Goal: Information Seeking & Learning: Learn about a topic

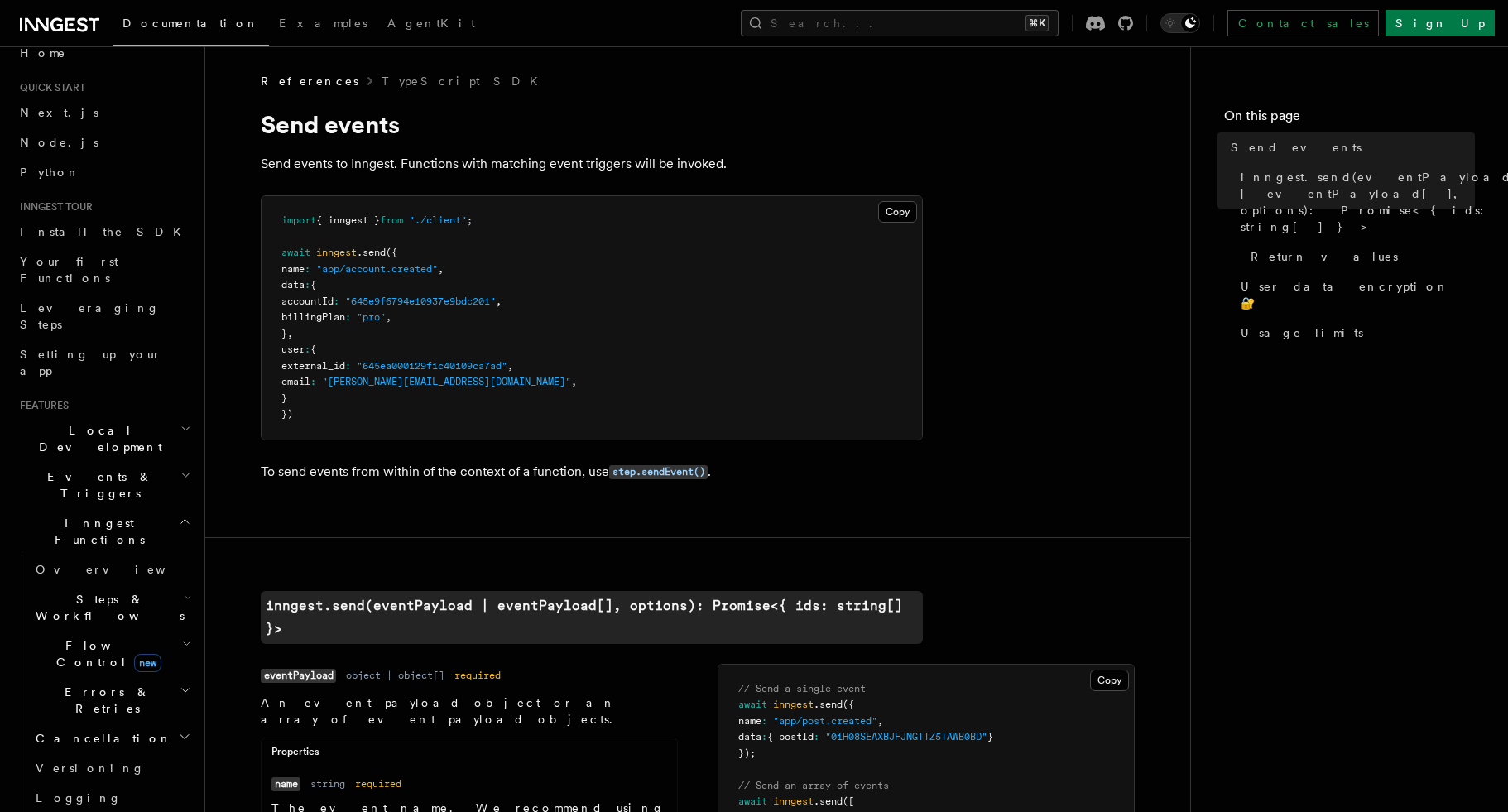
scroll to position [25, 0]
click at [169, 505] on h2 "Inngest Functions" at bounding box center [104, 527] width 182 height 46
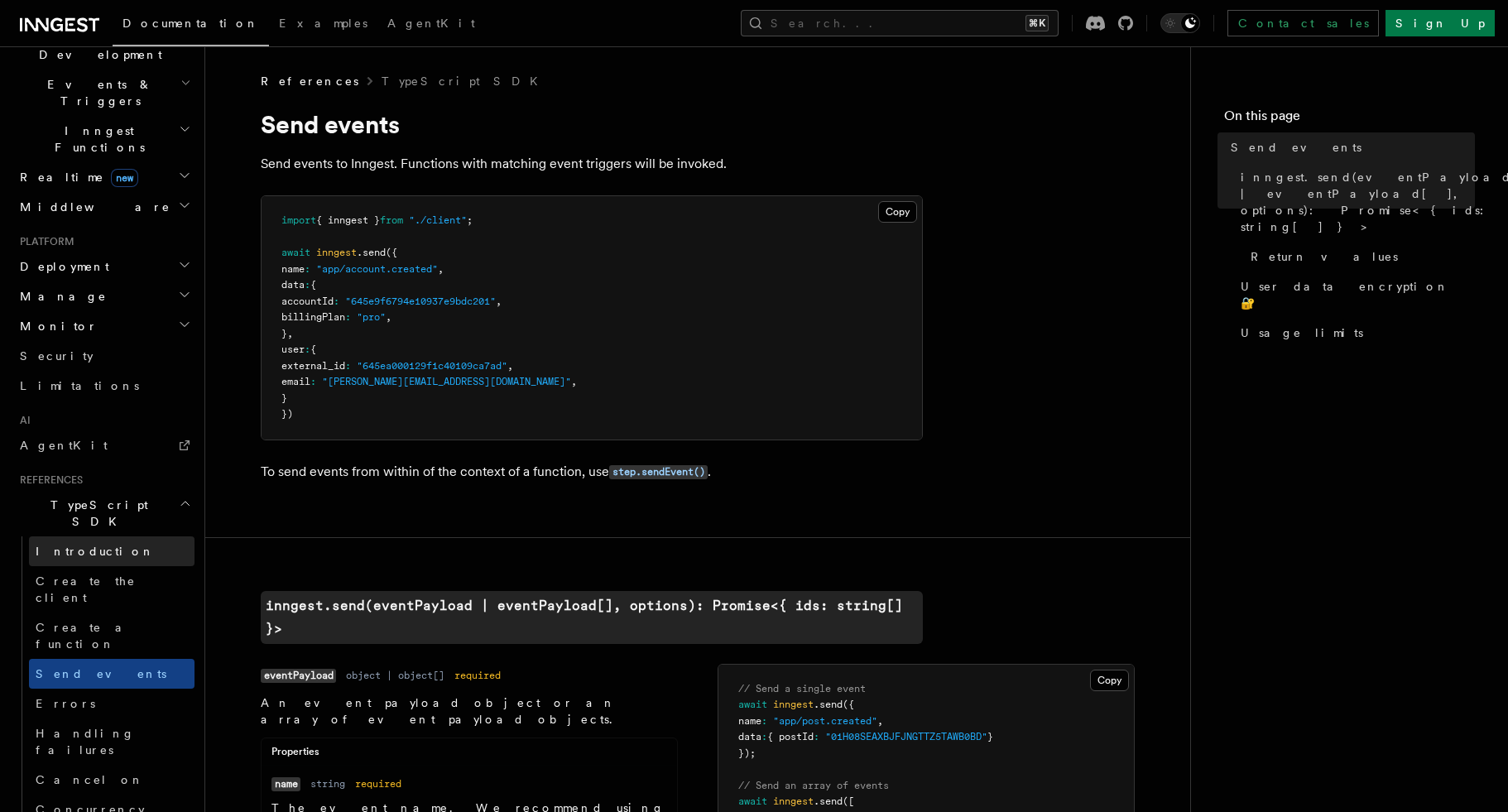
scroll to position [415, 0]
click at [179, 494] on icon "button" at bounding box center [184, 501] width 12 height 13
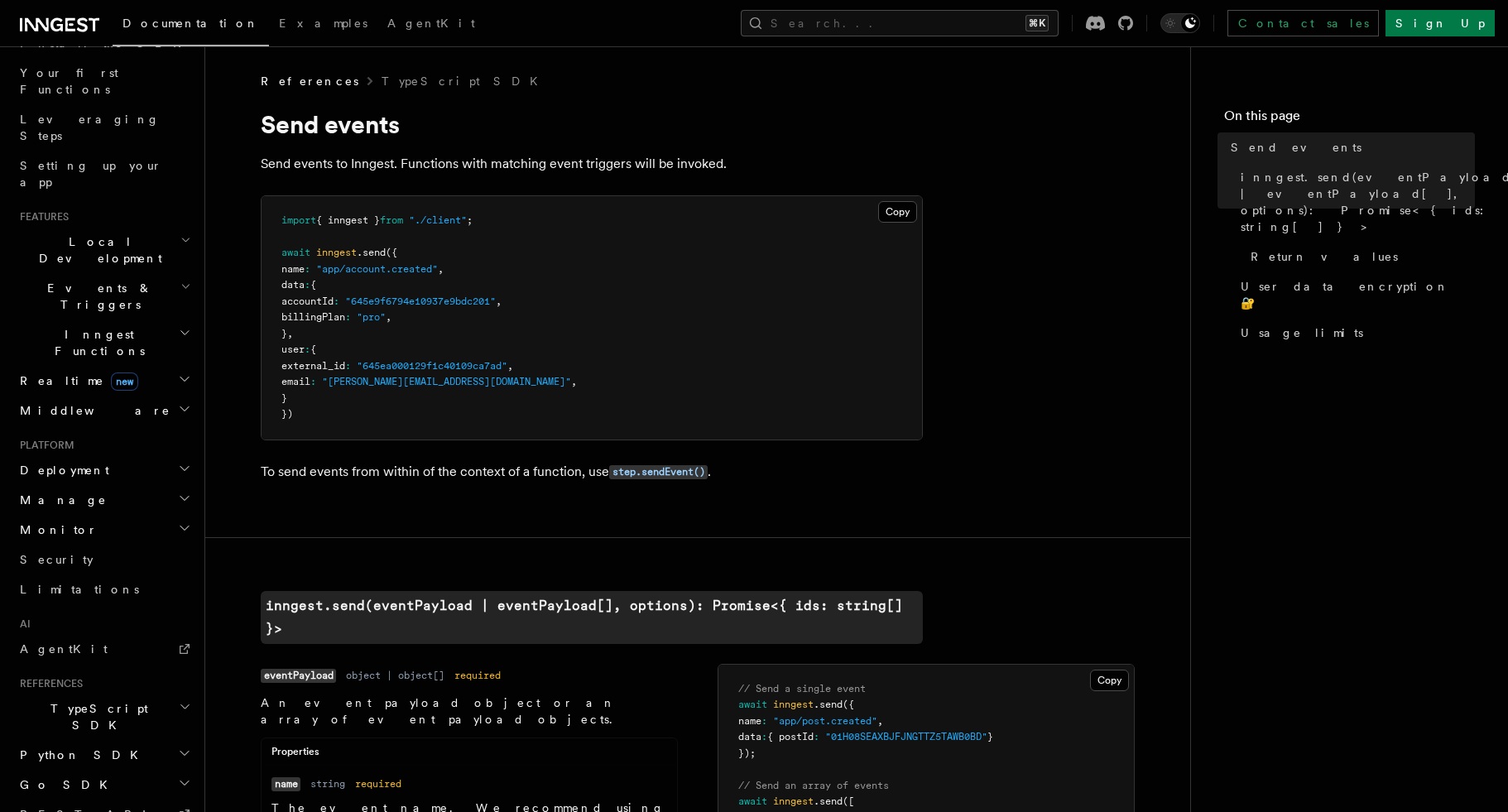
scroll to position [303, 0]
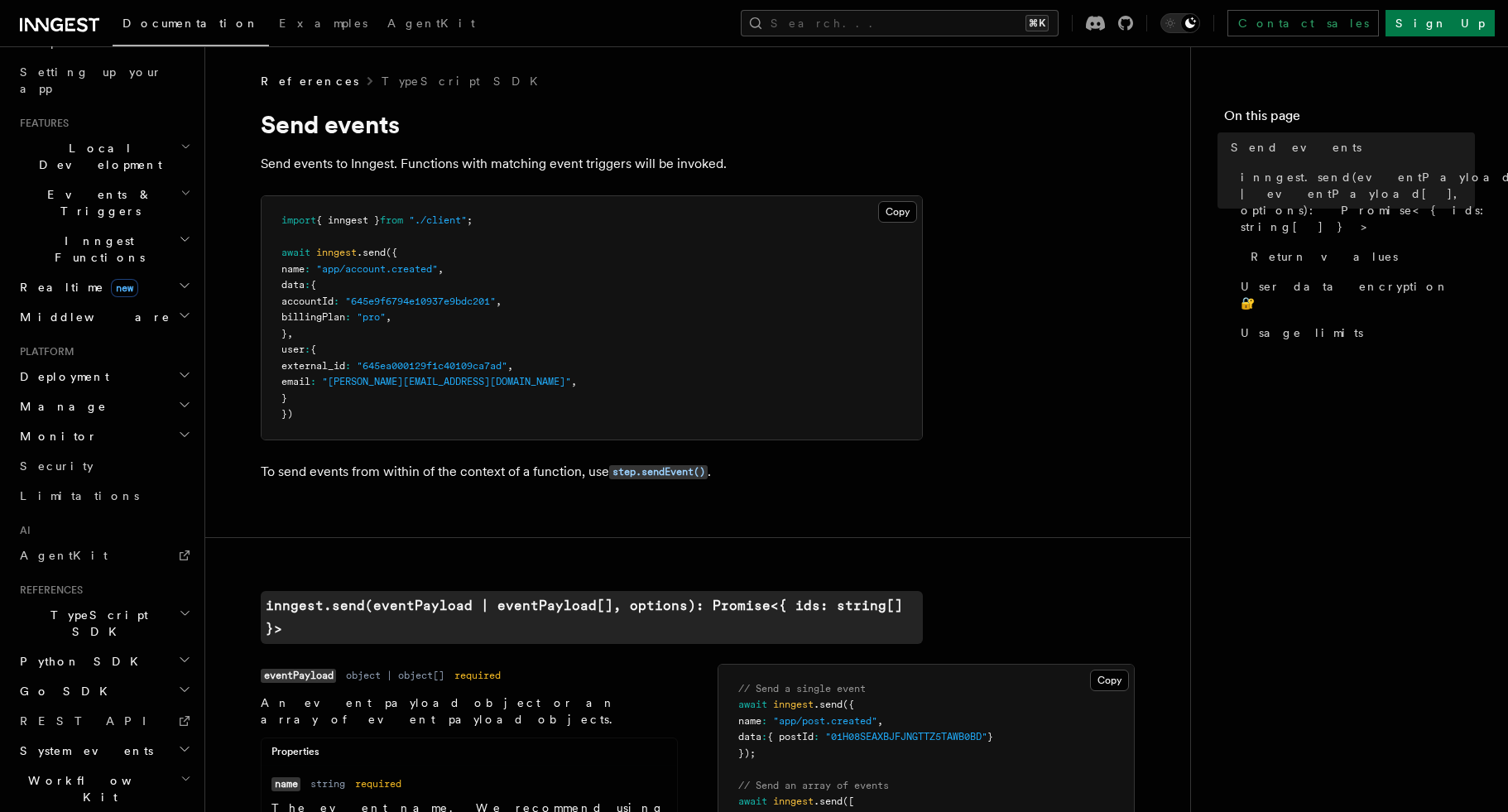
click at [172, 226] on h2 "Inngest Functions" at bounding box center [104, 249] width 182 height 46
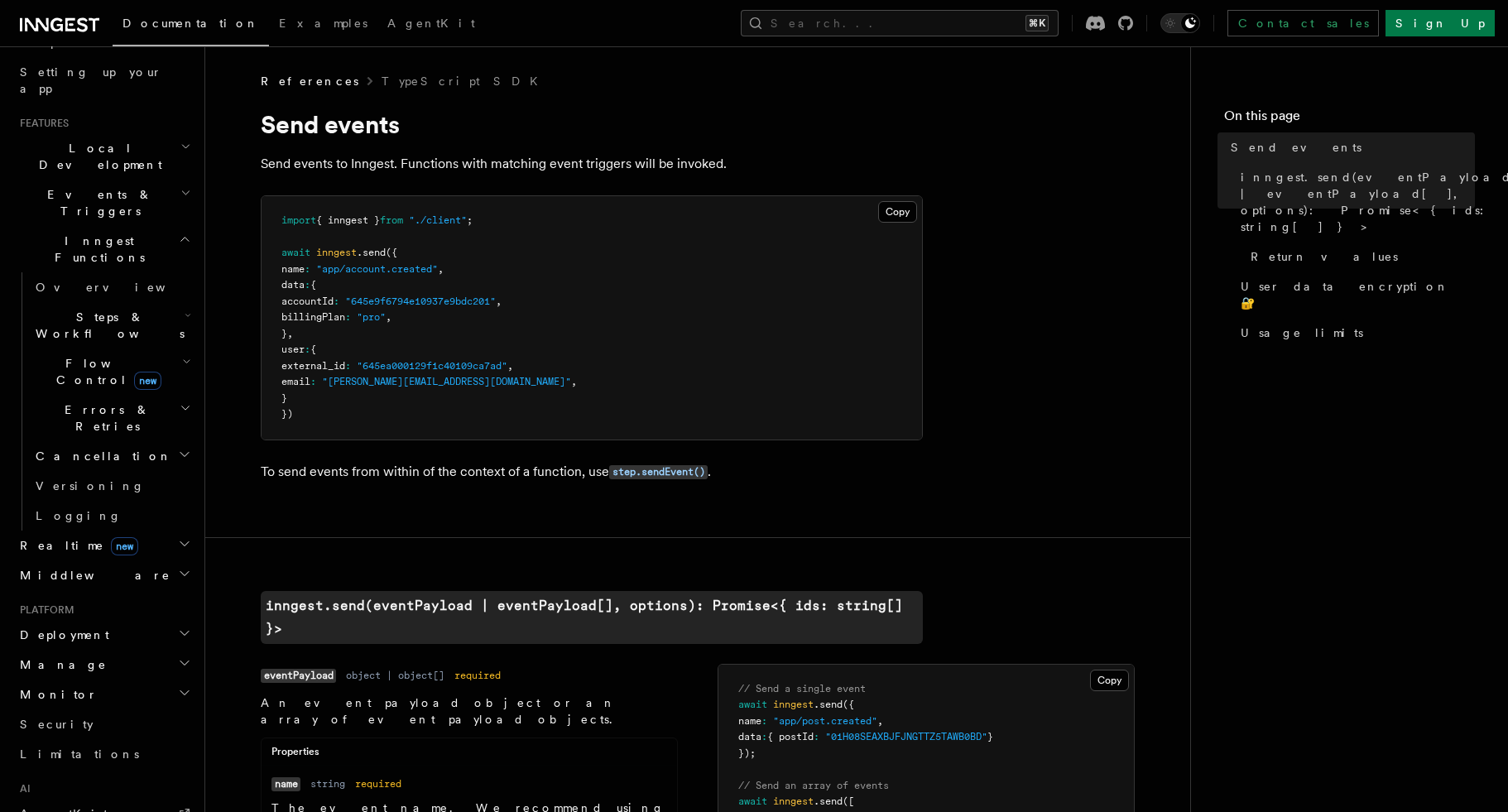
click at [172, 226] on h2 "Inngest Functions" at bounding box center [104, 249] width 182 height 46
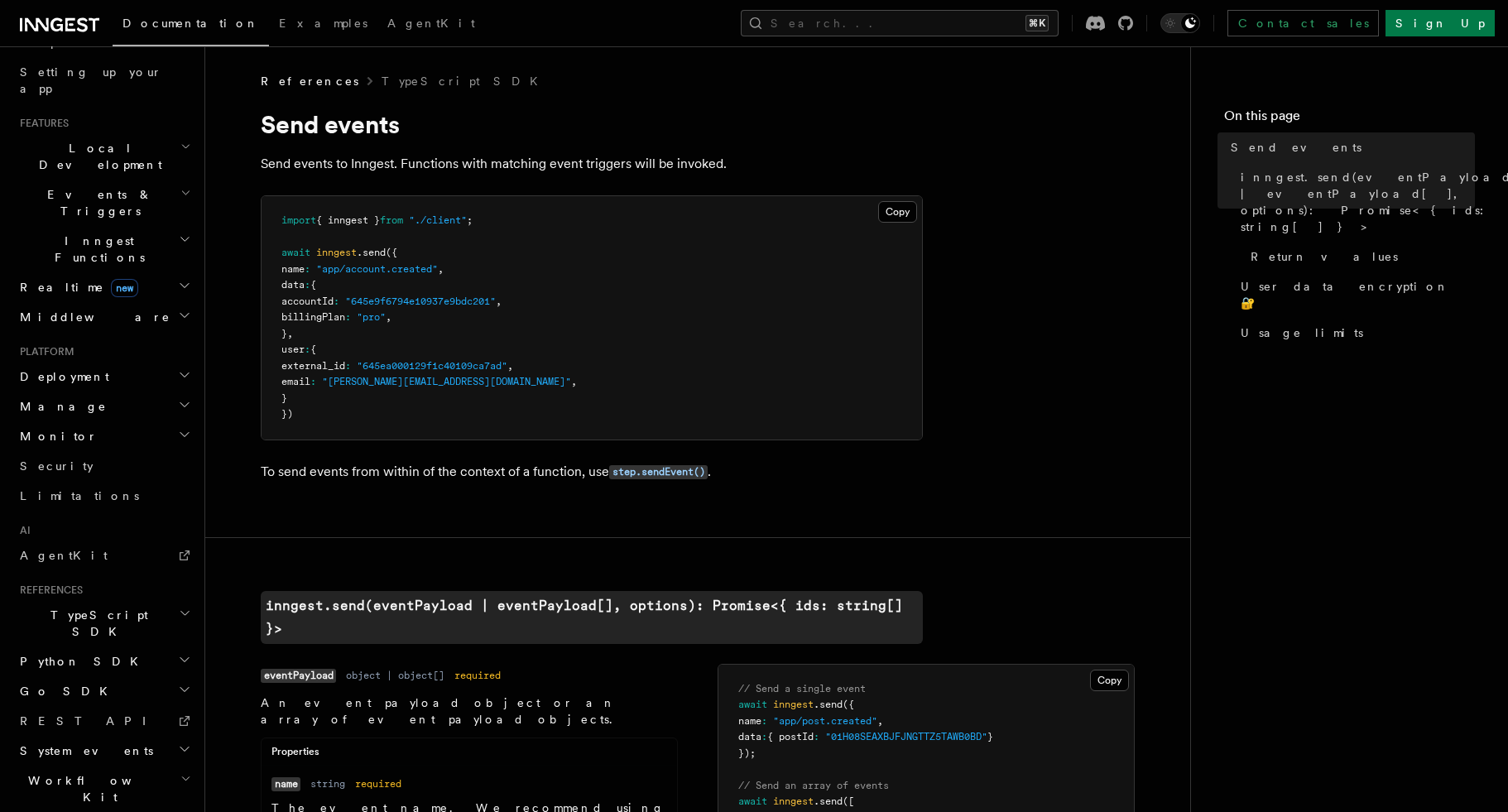
click at [169, 180] on h2 "Events & Triggers" at bounding box center [104, 202] width 182 height 46
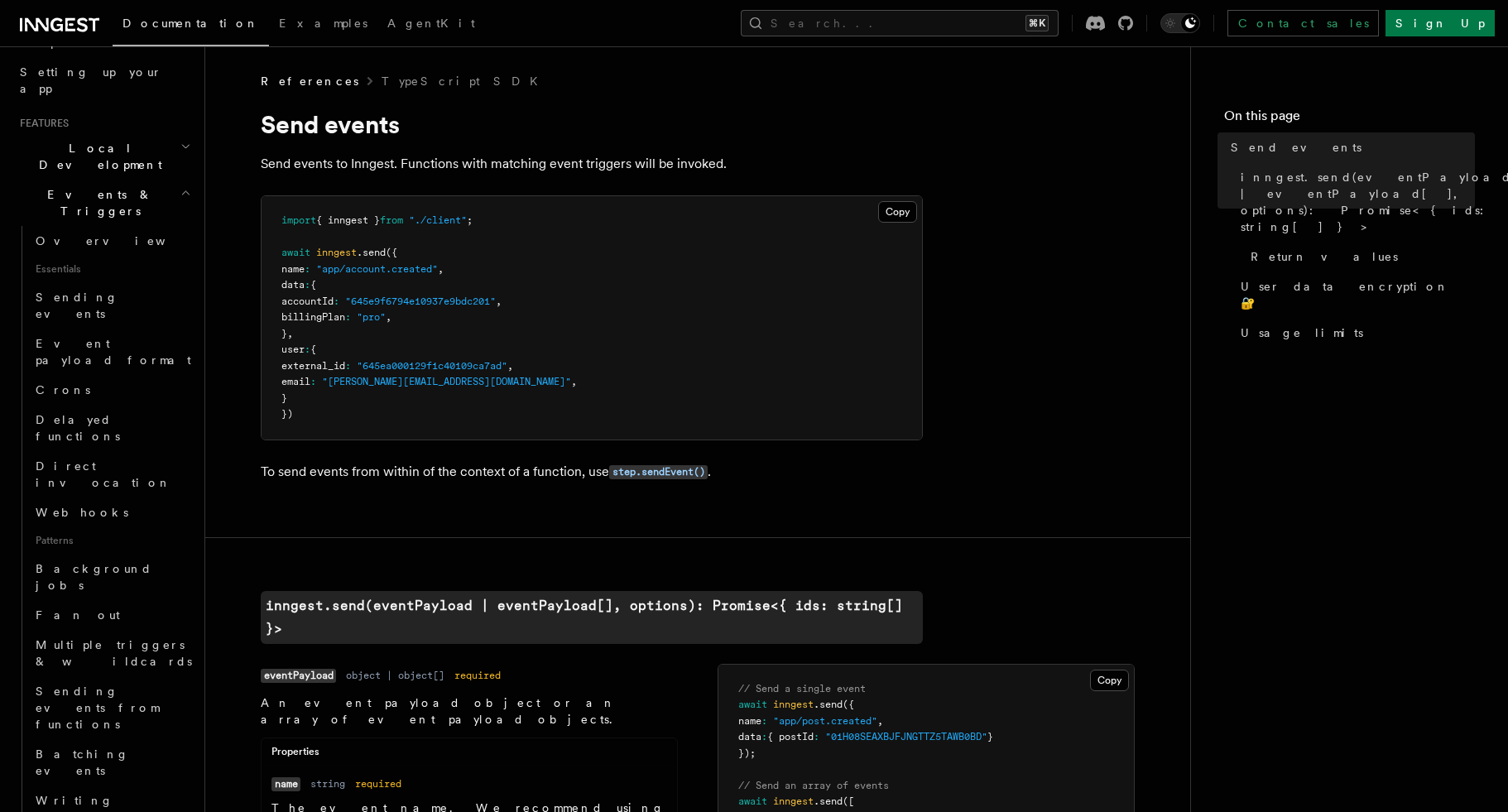
click at [169, 180] on h2 "Events & Triggers" at bounding box center [104, 202] width 182 height 46
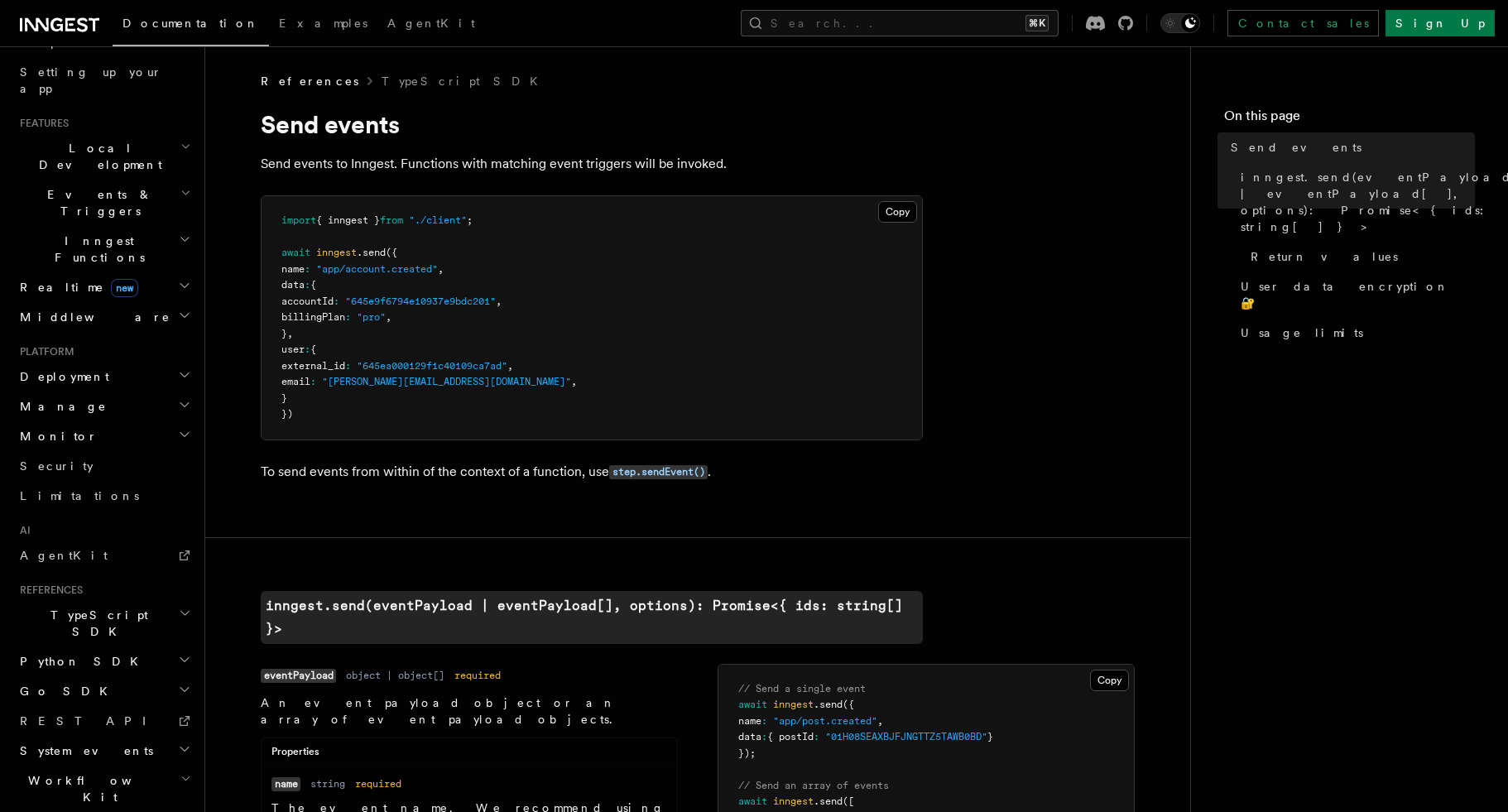
click at [181, 140] on icon "button" at bounding box center [185, 147] width 10 height 13
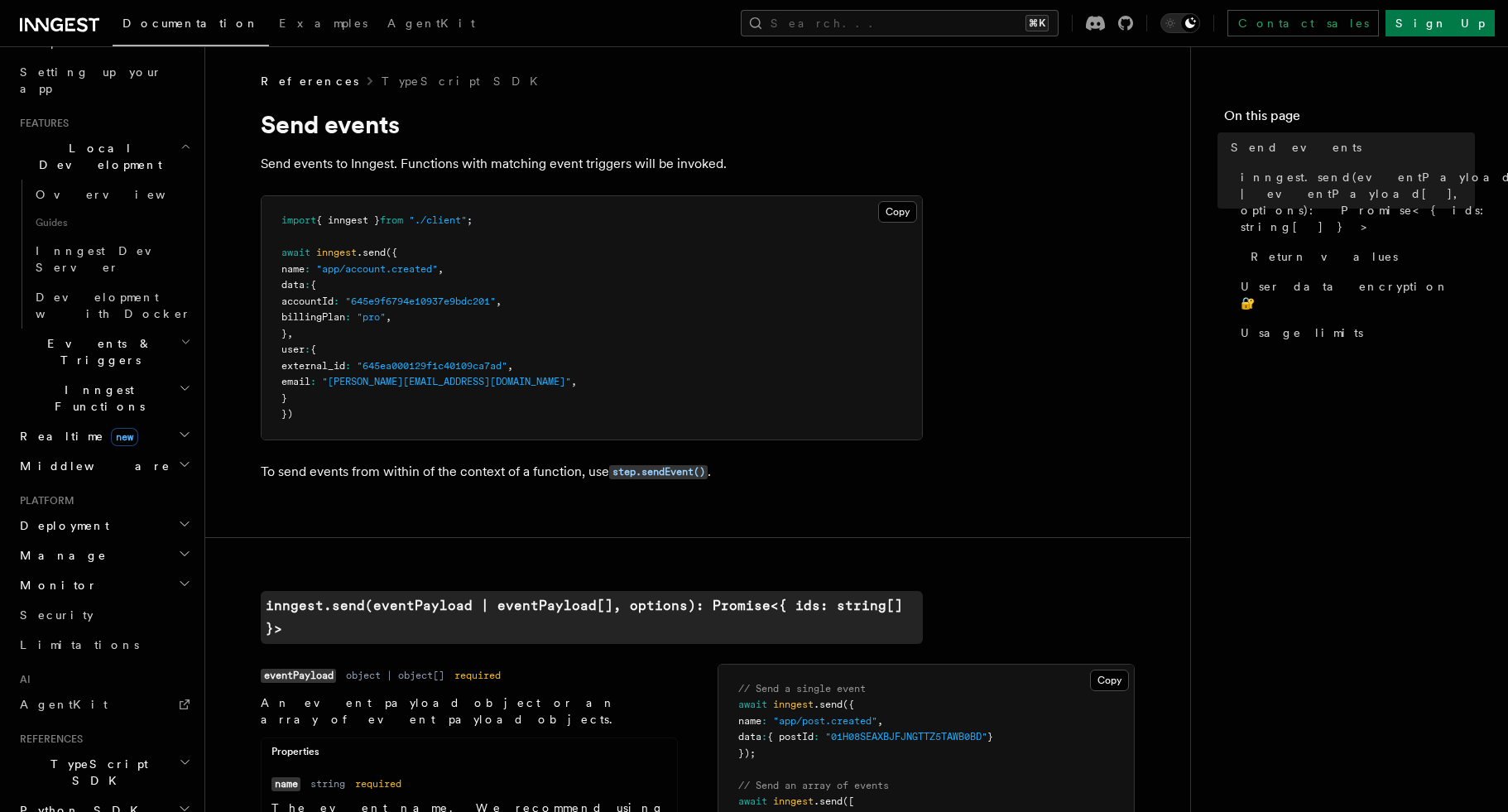
click at [181, 140] on icon "button" at bounding box center [185, 147] width 10 height 13
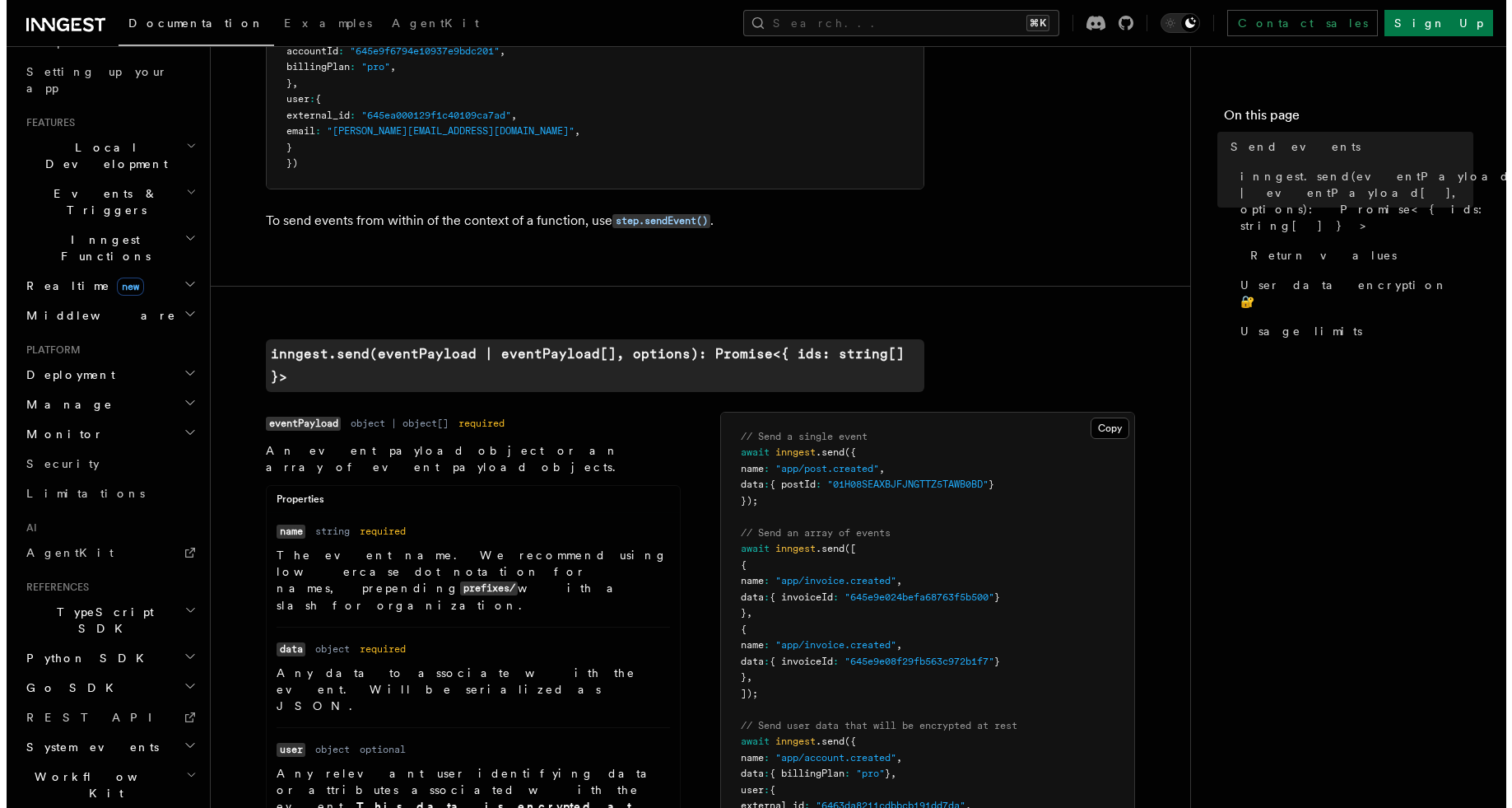
scroll to position [249, 0]
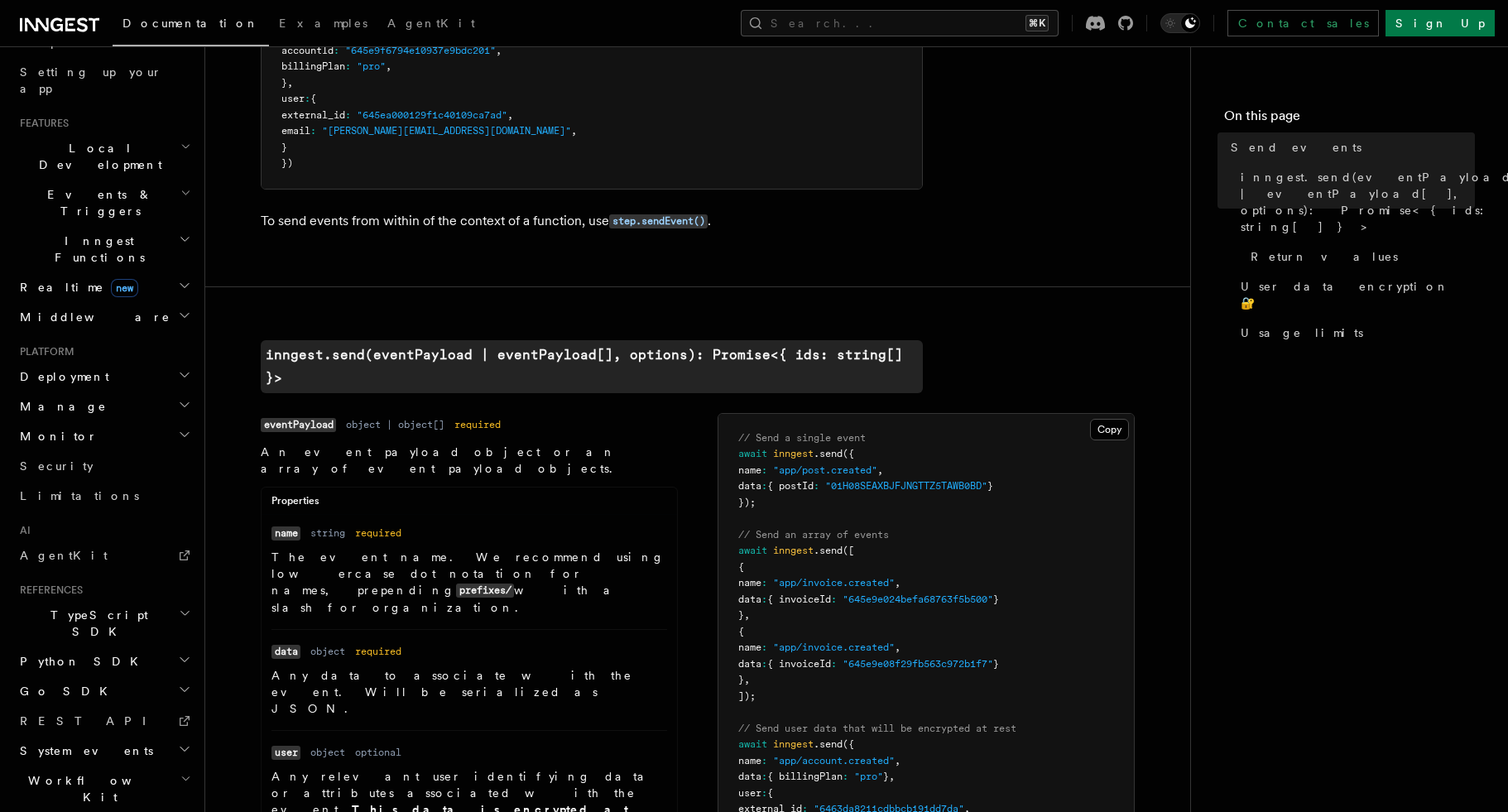
click at [178, 398] on icon "button" at bounding box center [184, 405] width 13 height 13
click at [181, 403] on icon "button" at bounding box center [184, 405] width 9 height 4
click at [178, 368] on icon "button" at bounding box center [184, 374] width 13 height 13
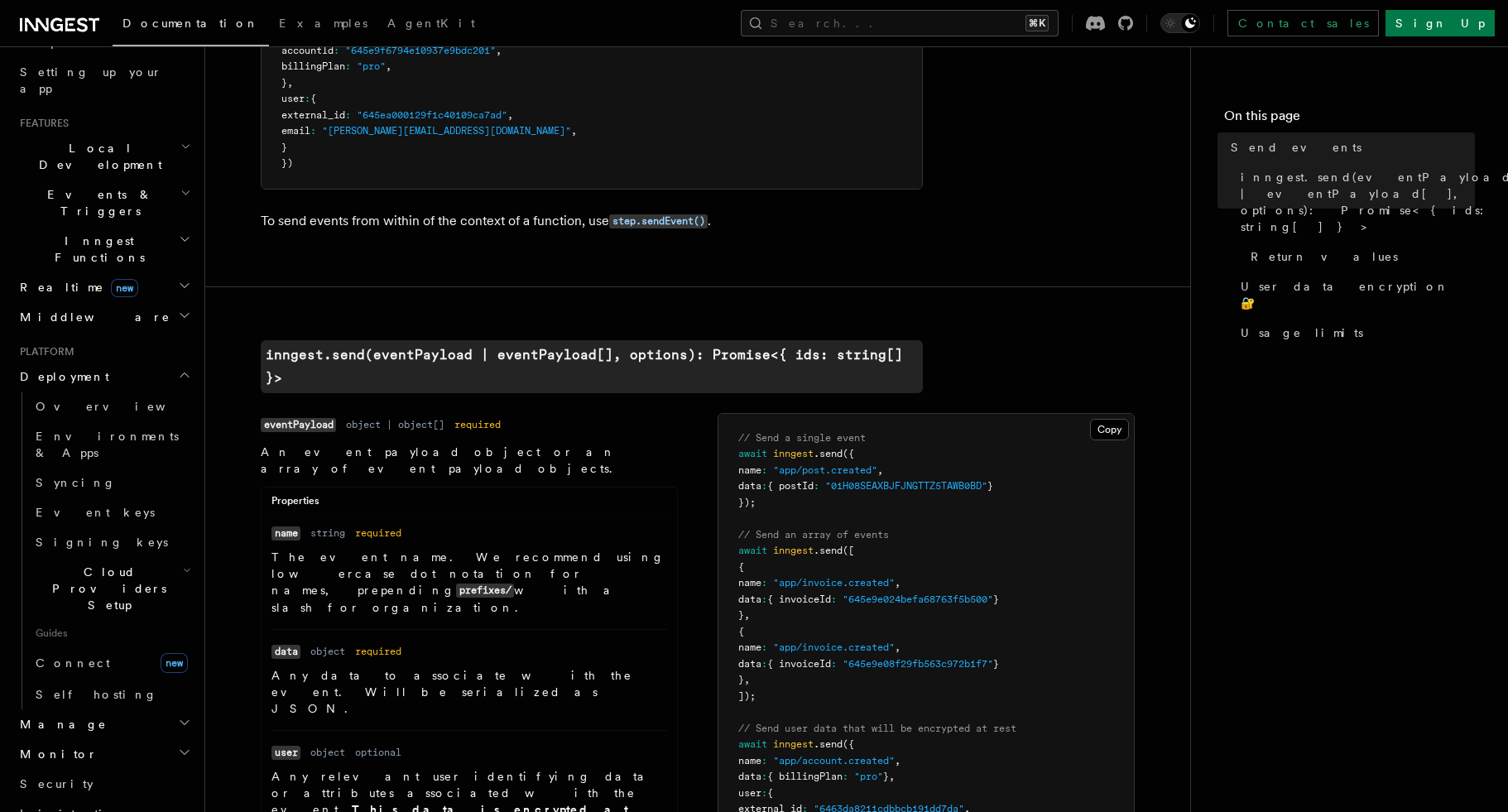
click at [165, 361] on h2 "Deployment" at bounding box center [104, 376] width 182 height 30
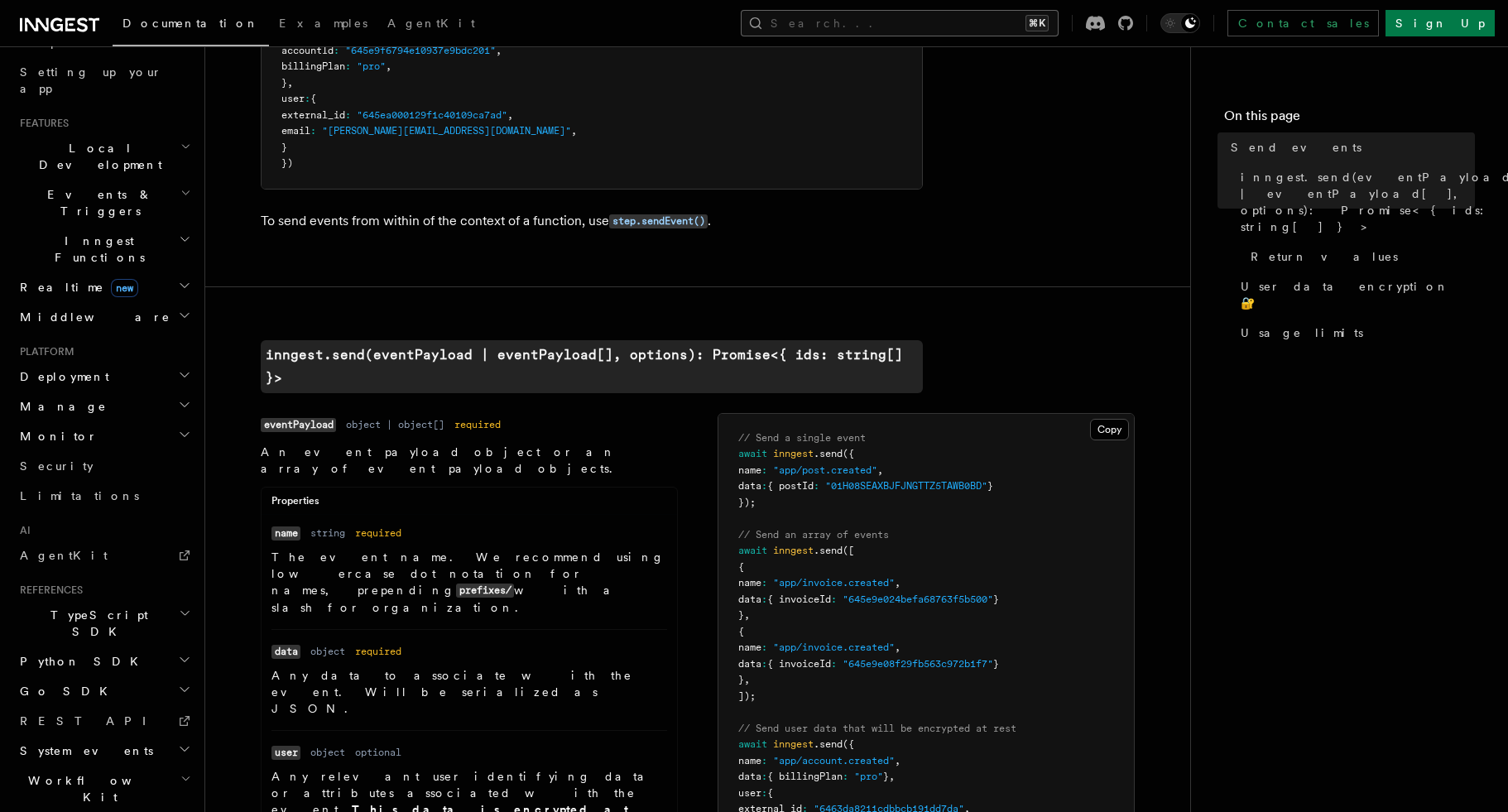
click at [1002, 10] on button "Search... ⌘K" at bounding box center [899, 24] width 318 height 26
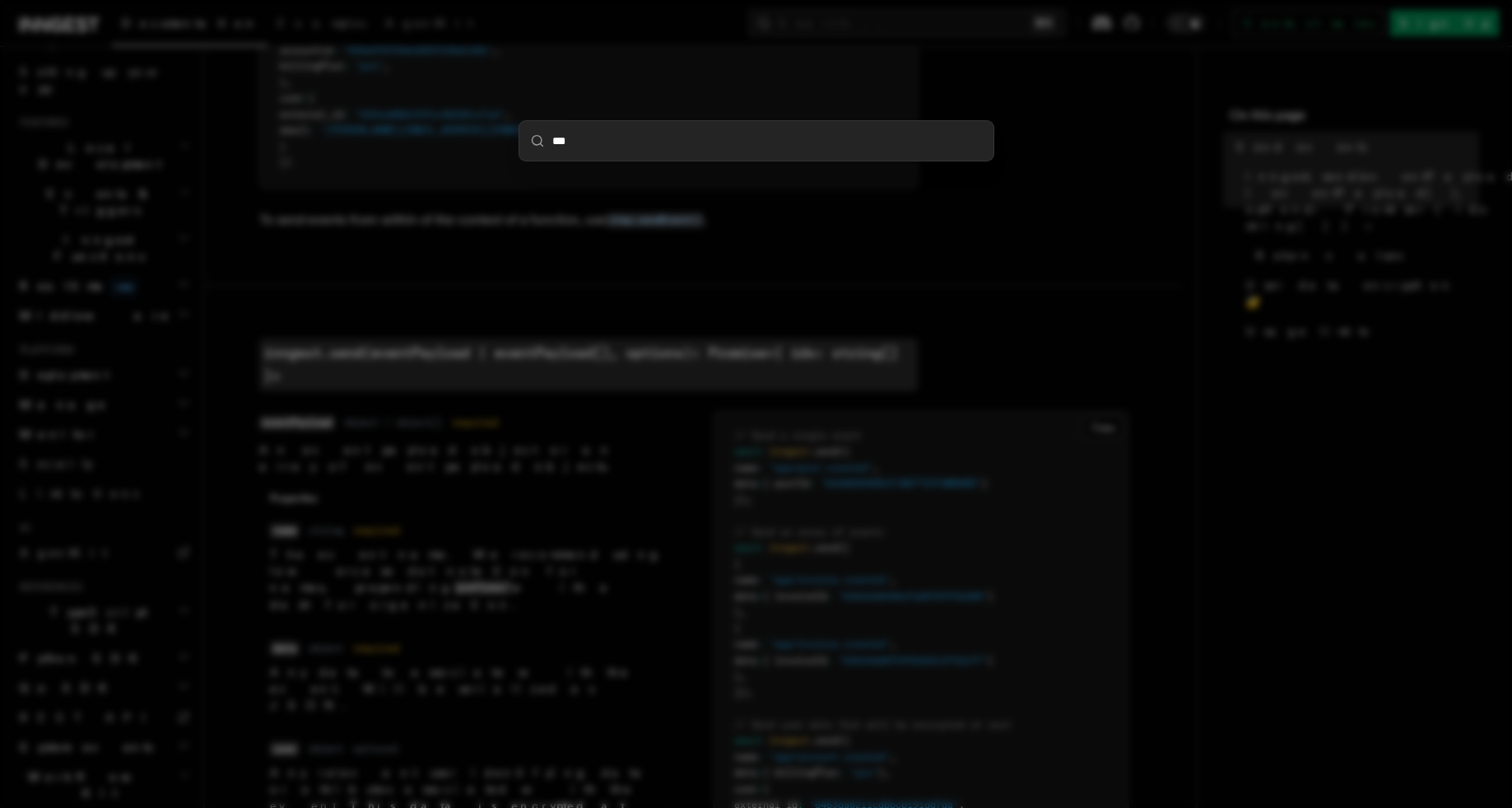
type input "****"
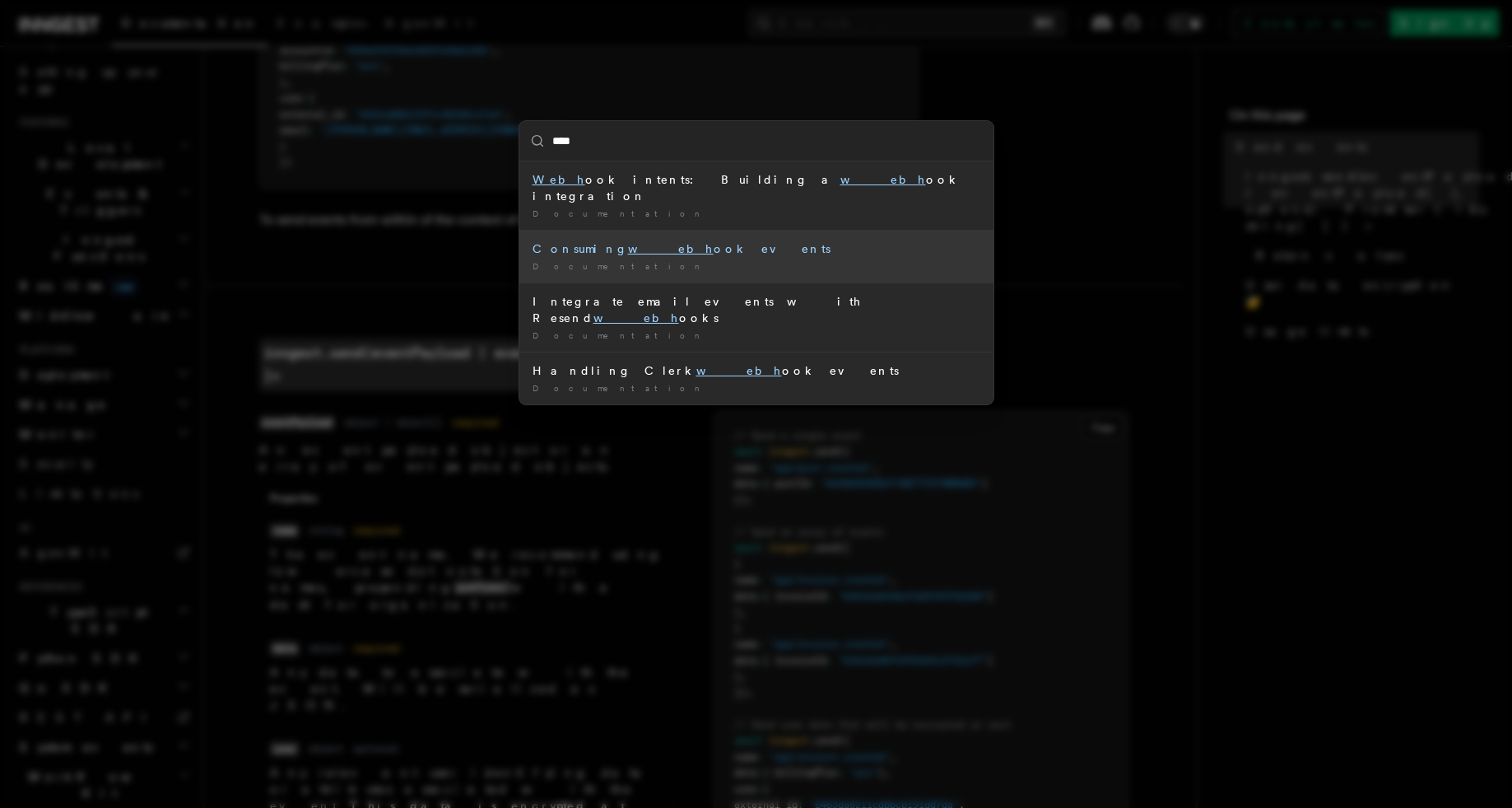
click at [665, 241] on div "Consuming webh ook events" at bounding box center [756, 249] width 448 height 17
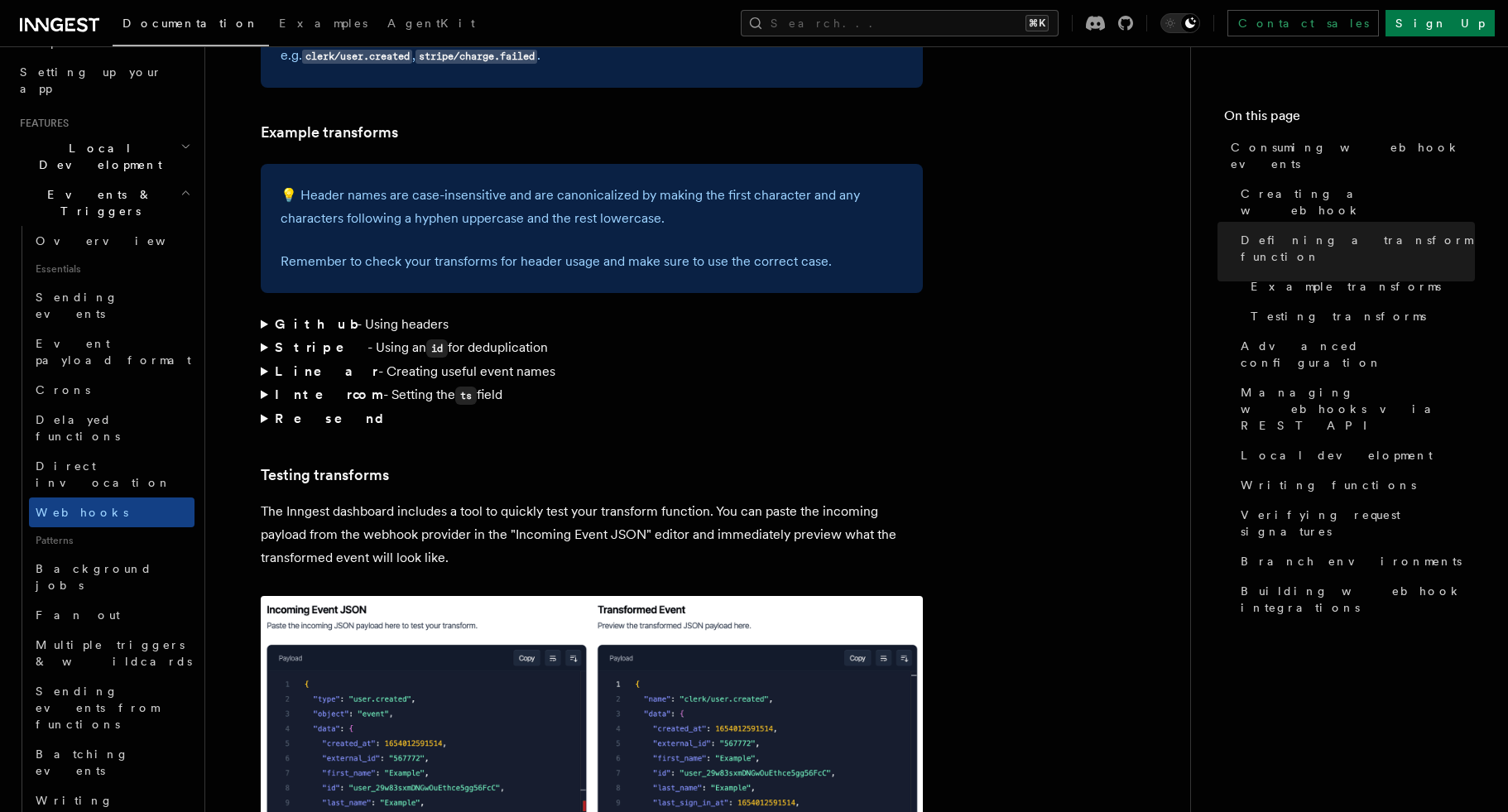
scroll to position [2655, 0]
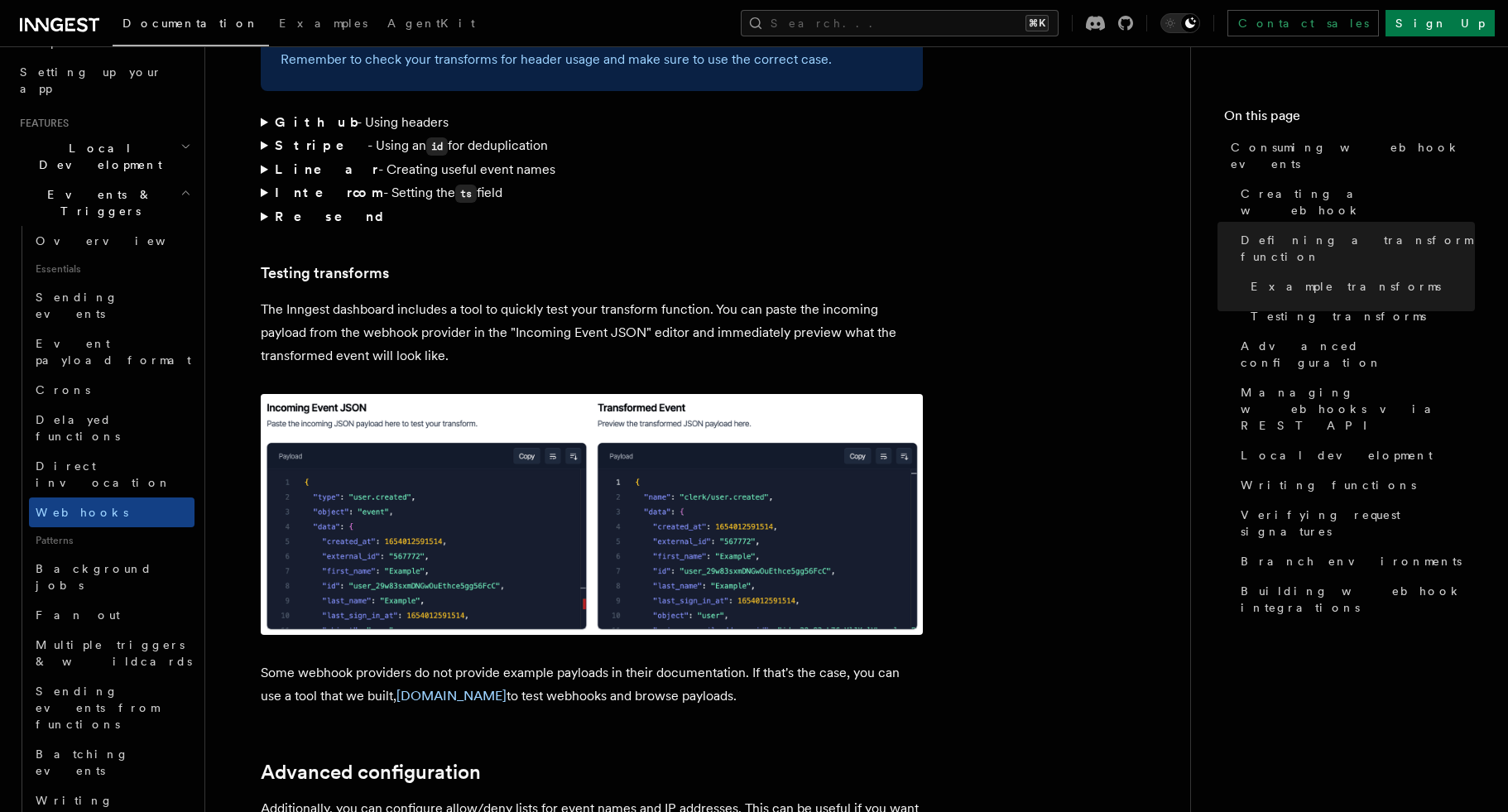
click at [263, 111] on summary "Github - Using headers" at bounding box center [592, 122] width 662 height 24
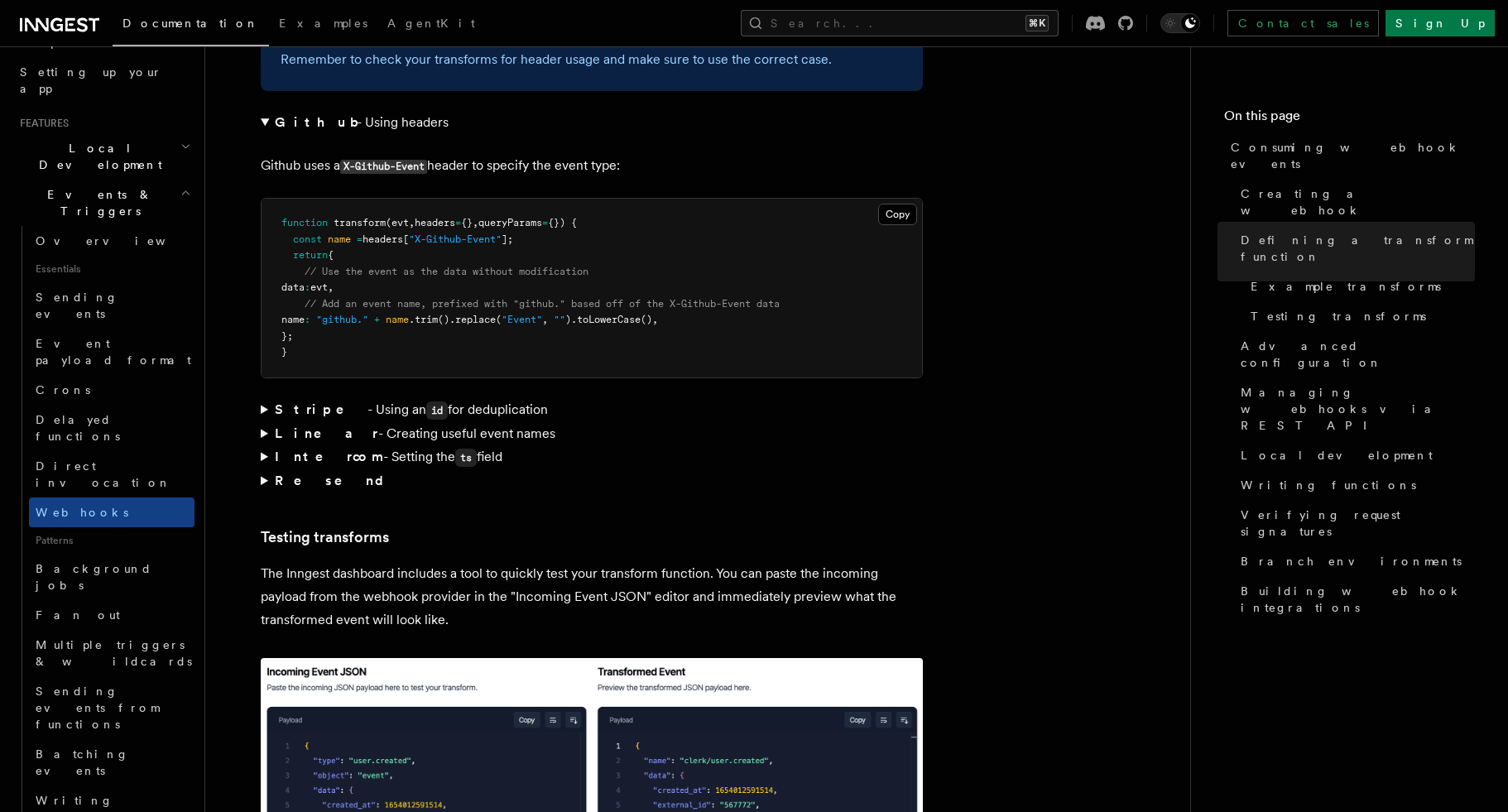
click at [263, 111] on summary "Github - Using headers" at bounding box center [592, 122] width 662 height 24
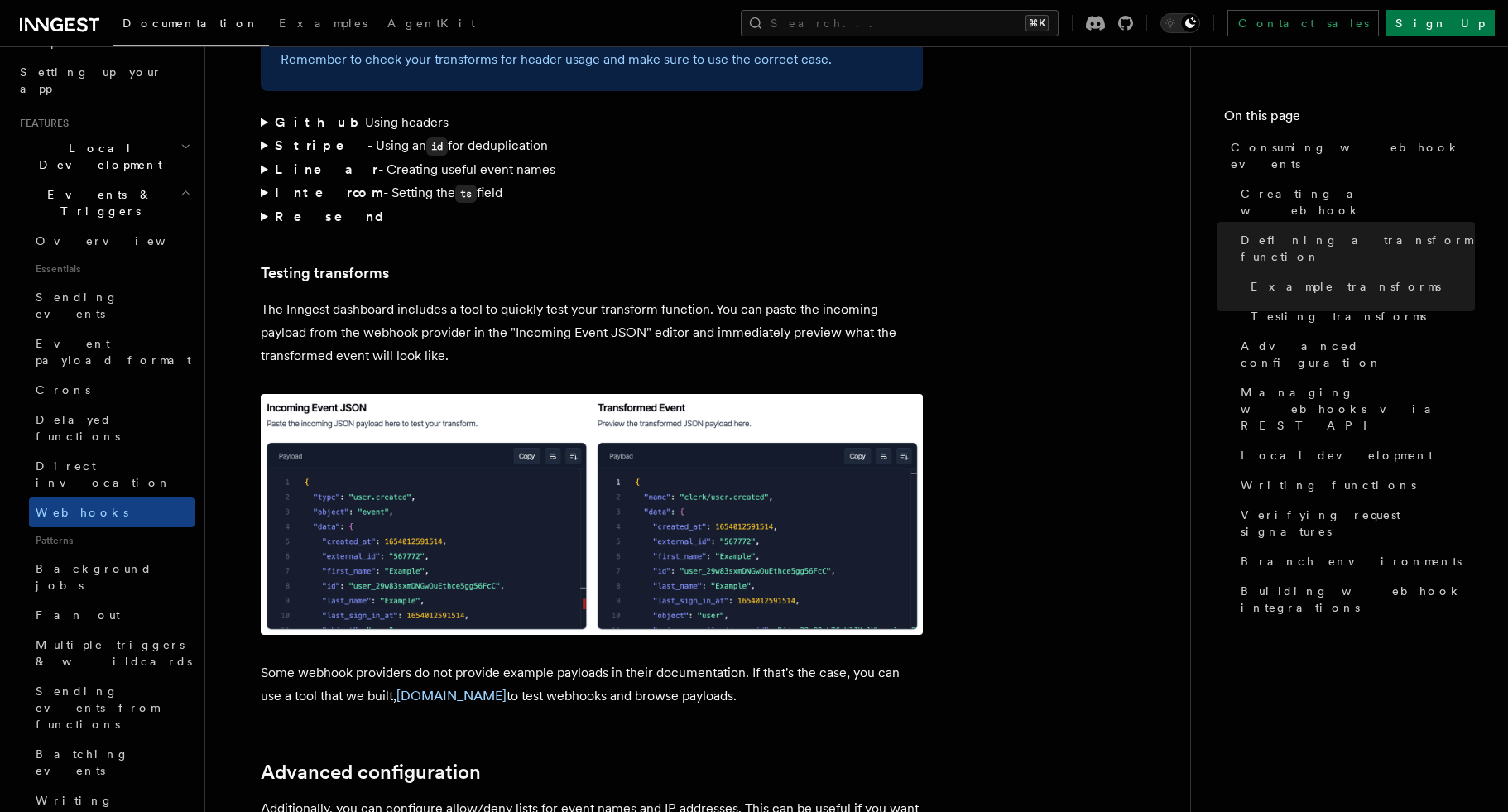
click at [262, 134] on summary "Stripe - Using an id for deduplication" at bounding box center [592, 146] width 662 height 24
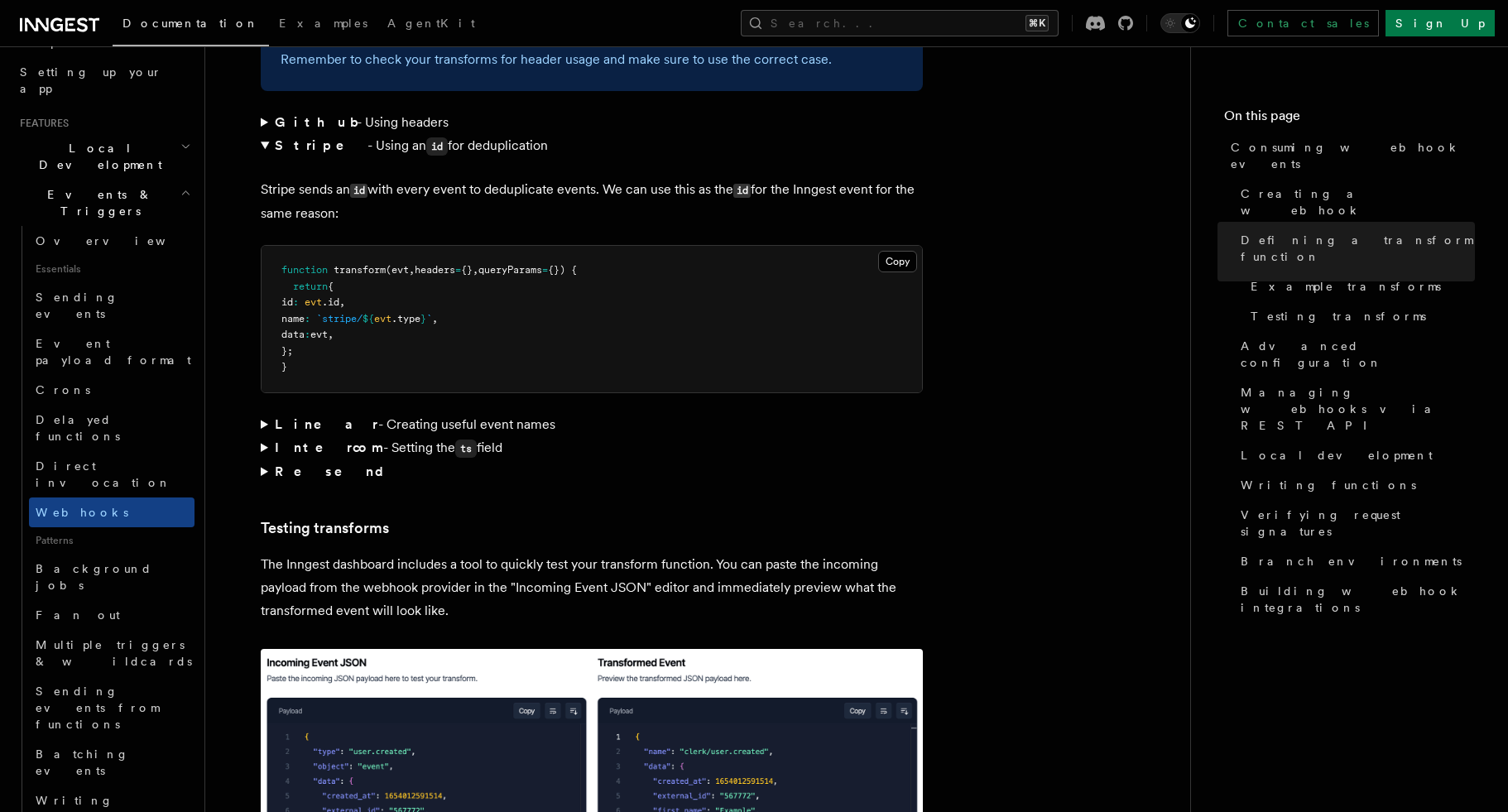
click at [262, 134] on summary "Stripe - Using an id for deduplication" at bounding box center [592, 146] width 662 height 24
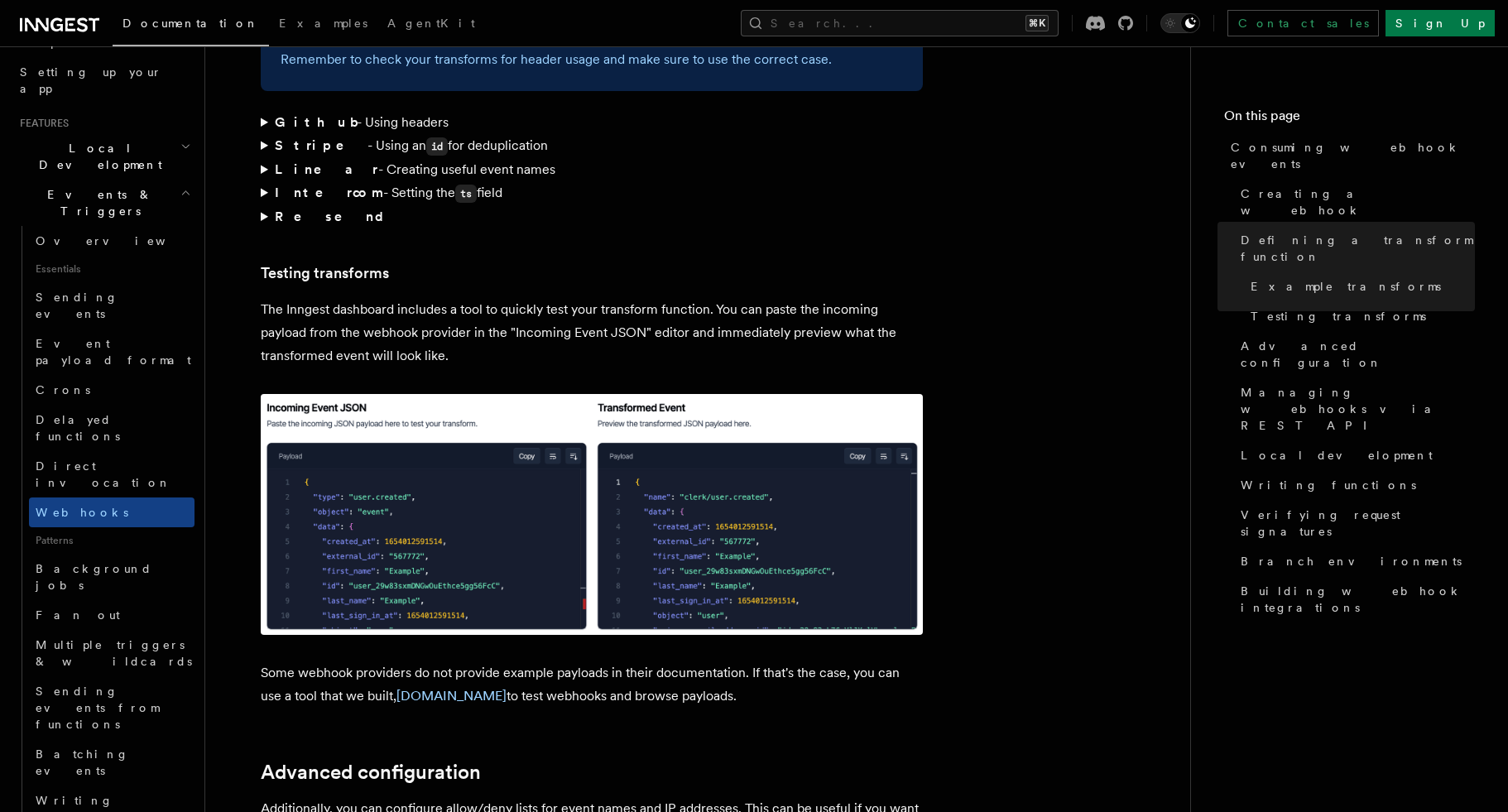
click at [261, 111] on summary "Github - Using headers" at bounding box center [592, 122] width 662 height 24
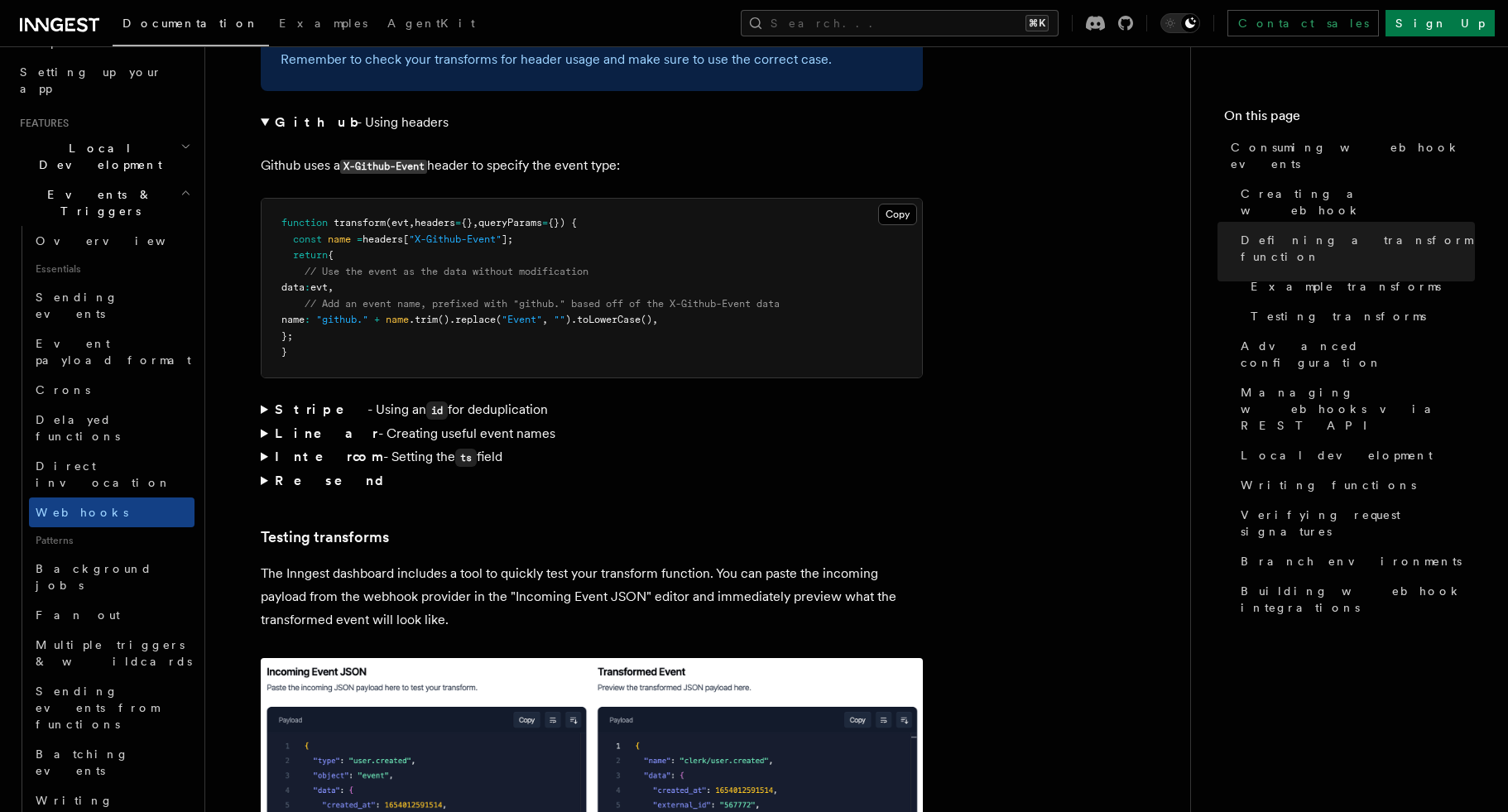
click at [262, 111] on summary "Github - Using headers" at bounding box center [592, 122] width 662 height 24
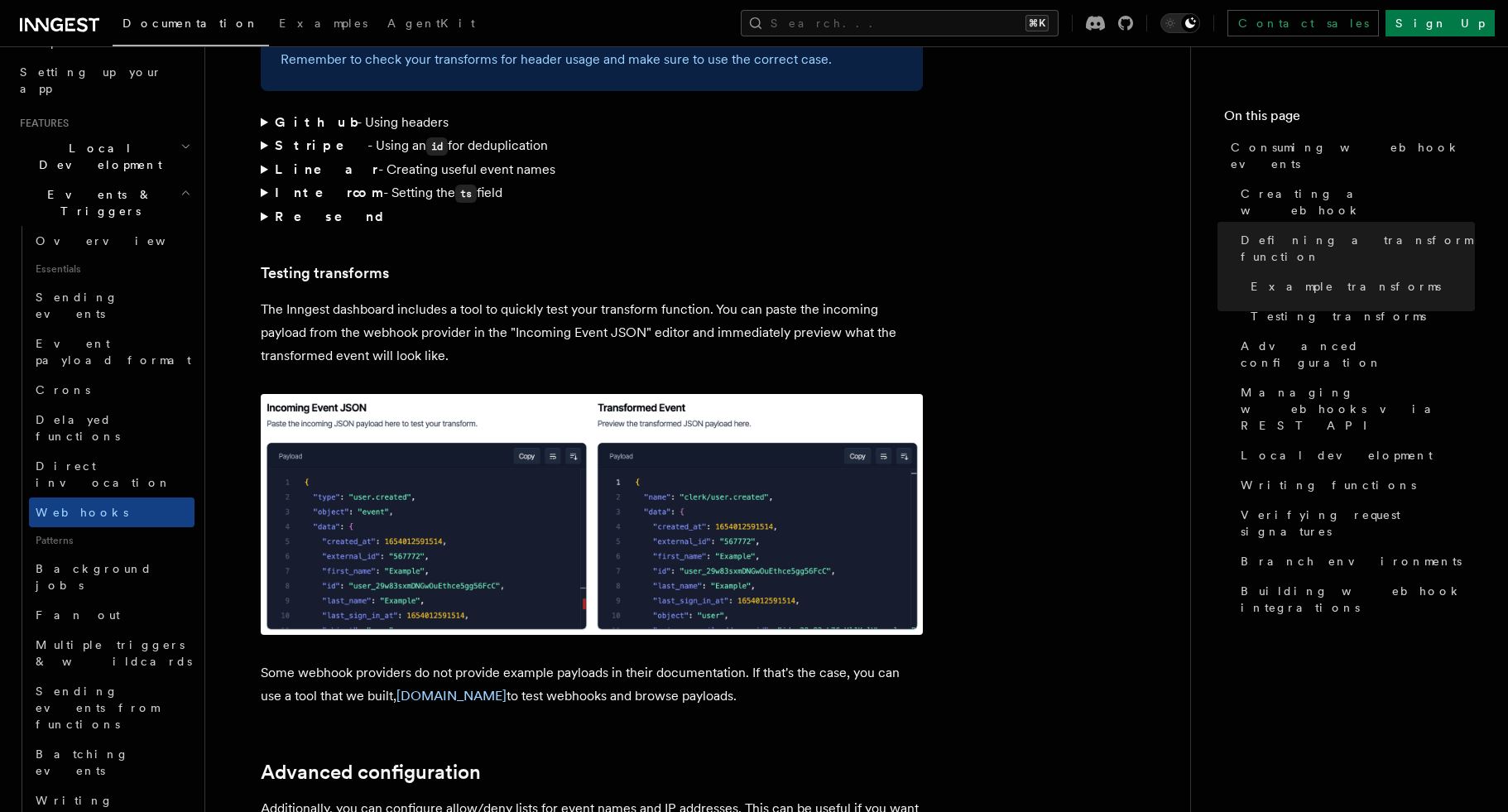
click at [261, 158] on summary "Linear - Creating useful event names" at bounding box center [592, 169] width 662 height 24
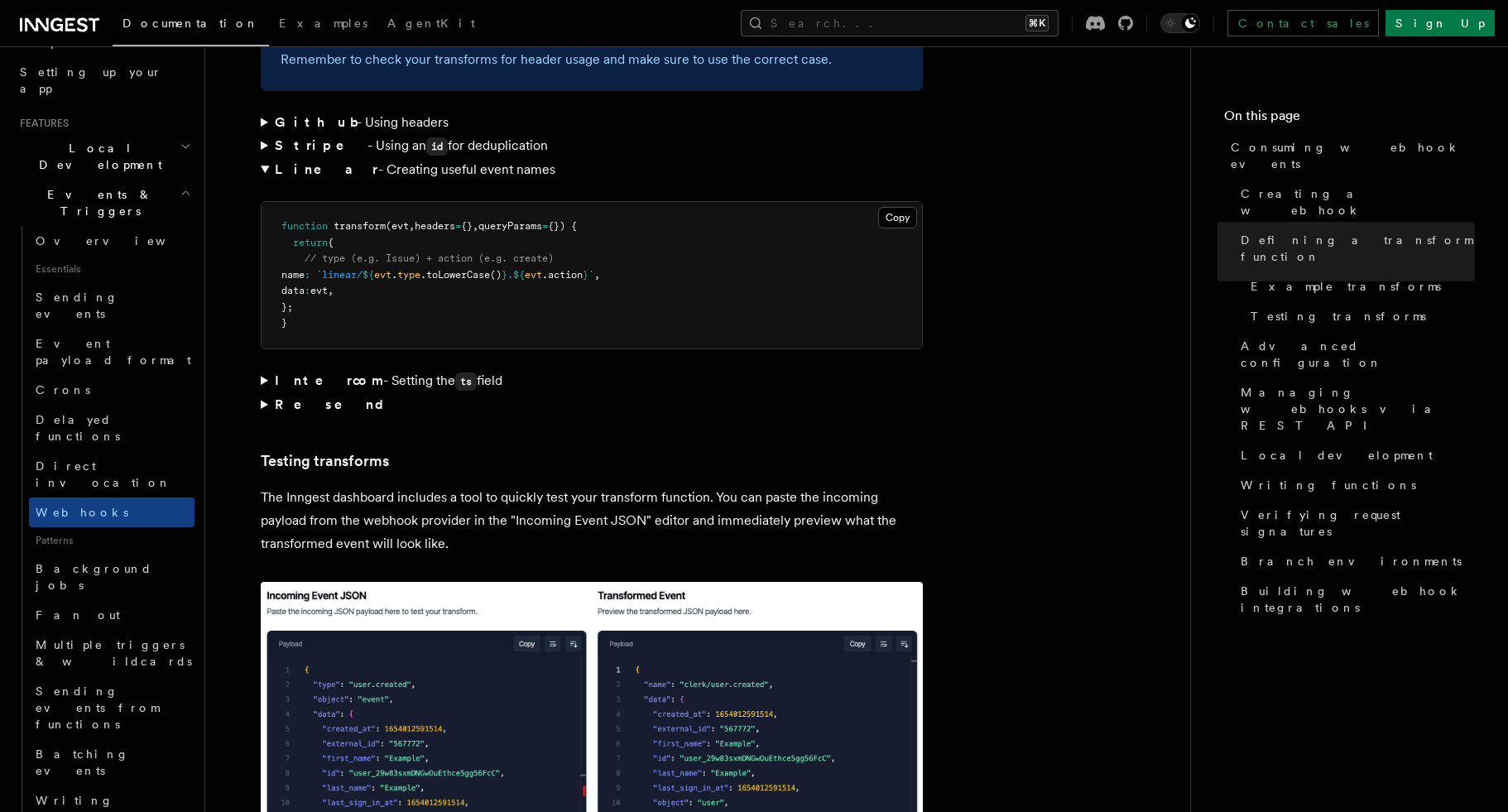
click at [264, 158] on summary "Linear - Creating useful event names" at bounding box center [592, 169] width 662 height 24
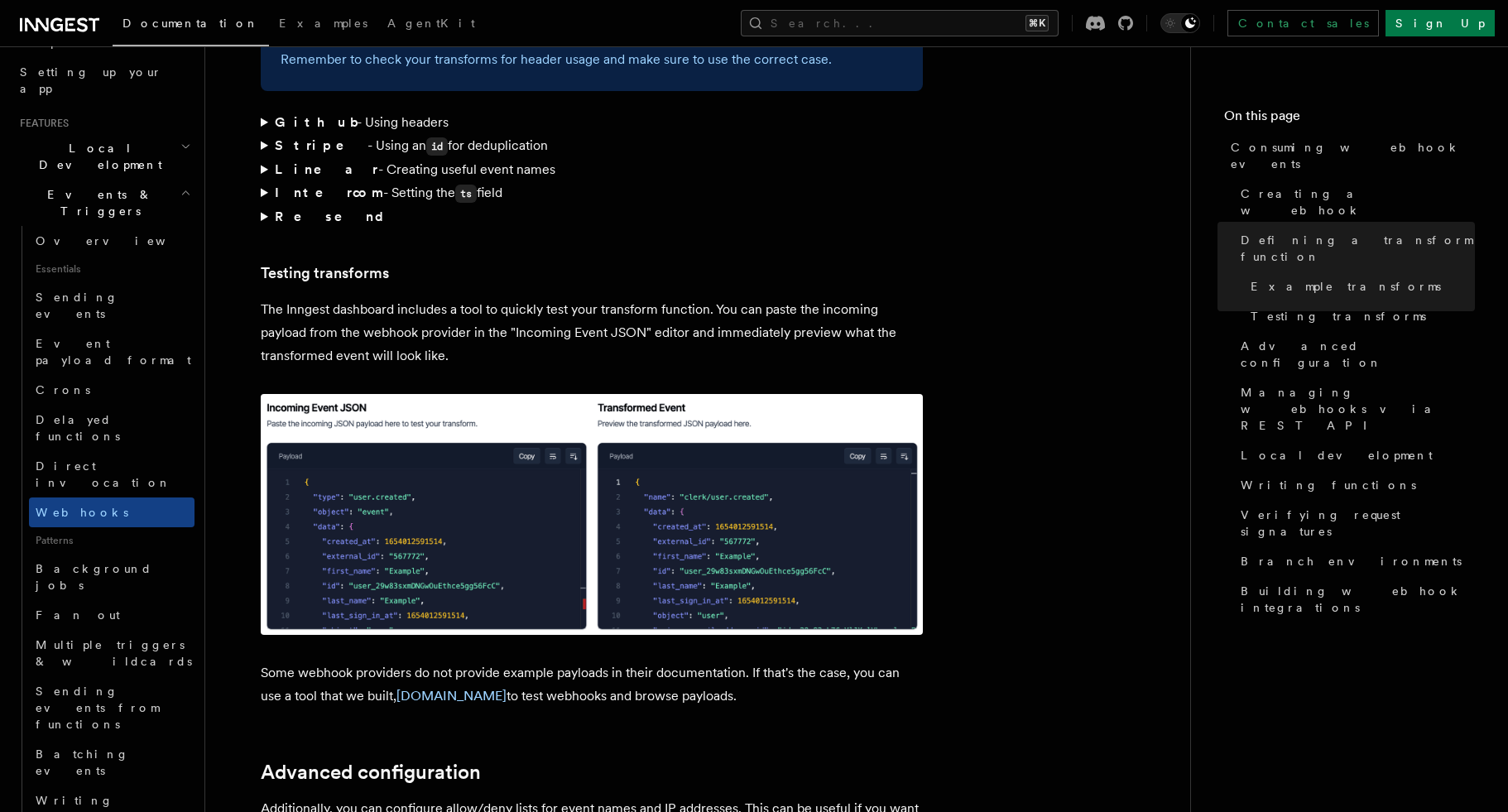
click at [262, 181] on summary "Intercom - Setting the ts field" at bounding box center [592, 193] width 662 height 24
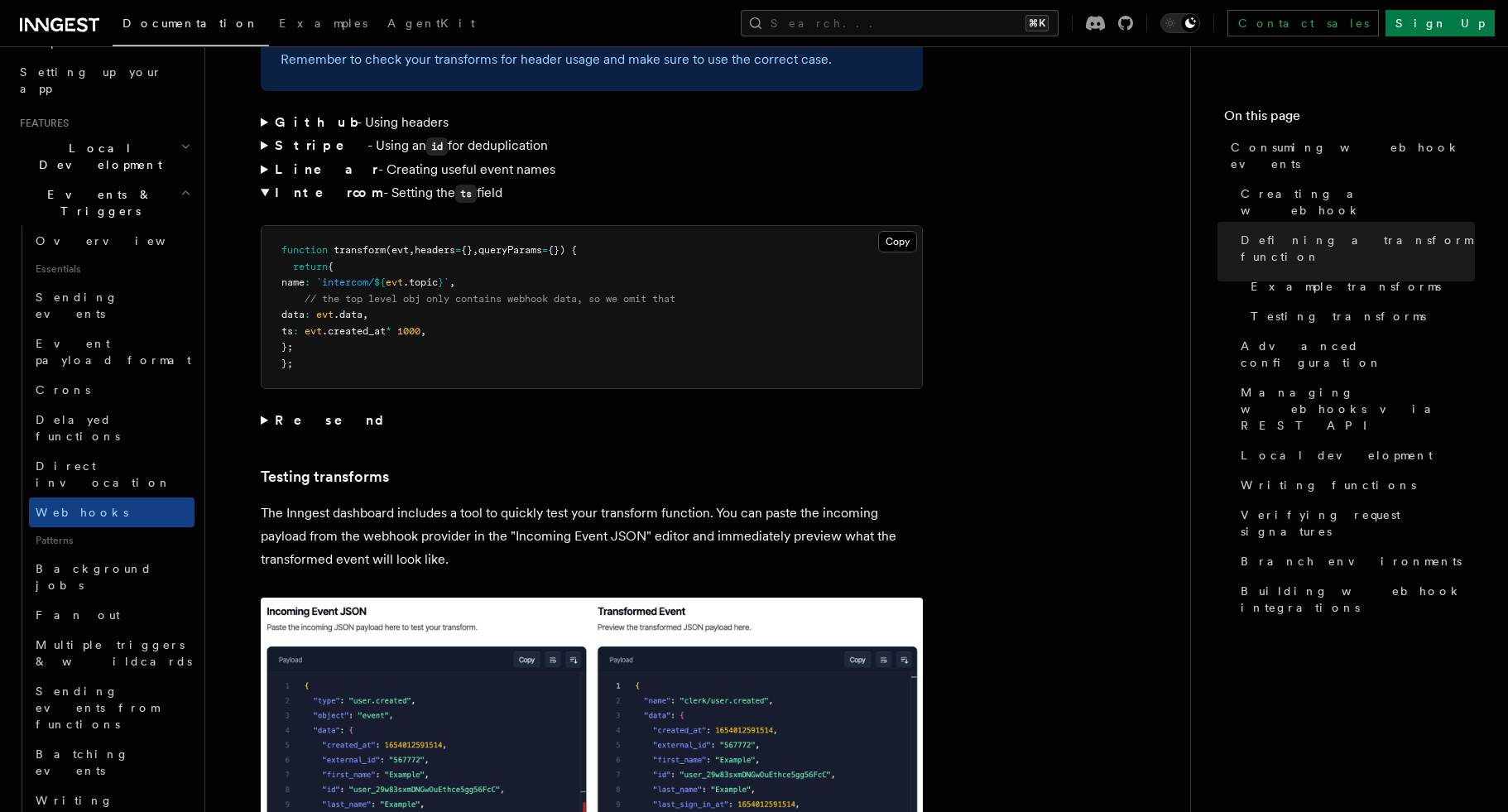
click at [262, 181] on summary "Intercom - Setting the ts field" at bounding box center [592, 193] width 662 height 24
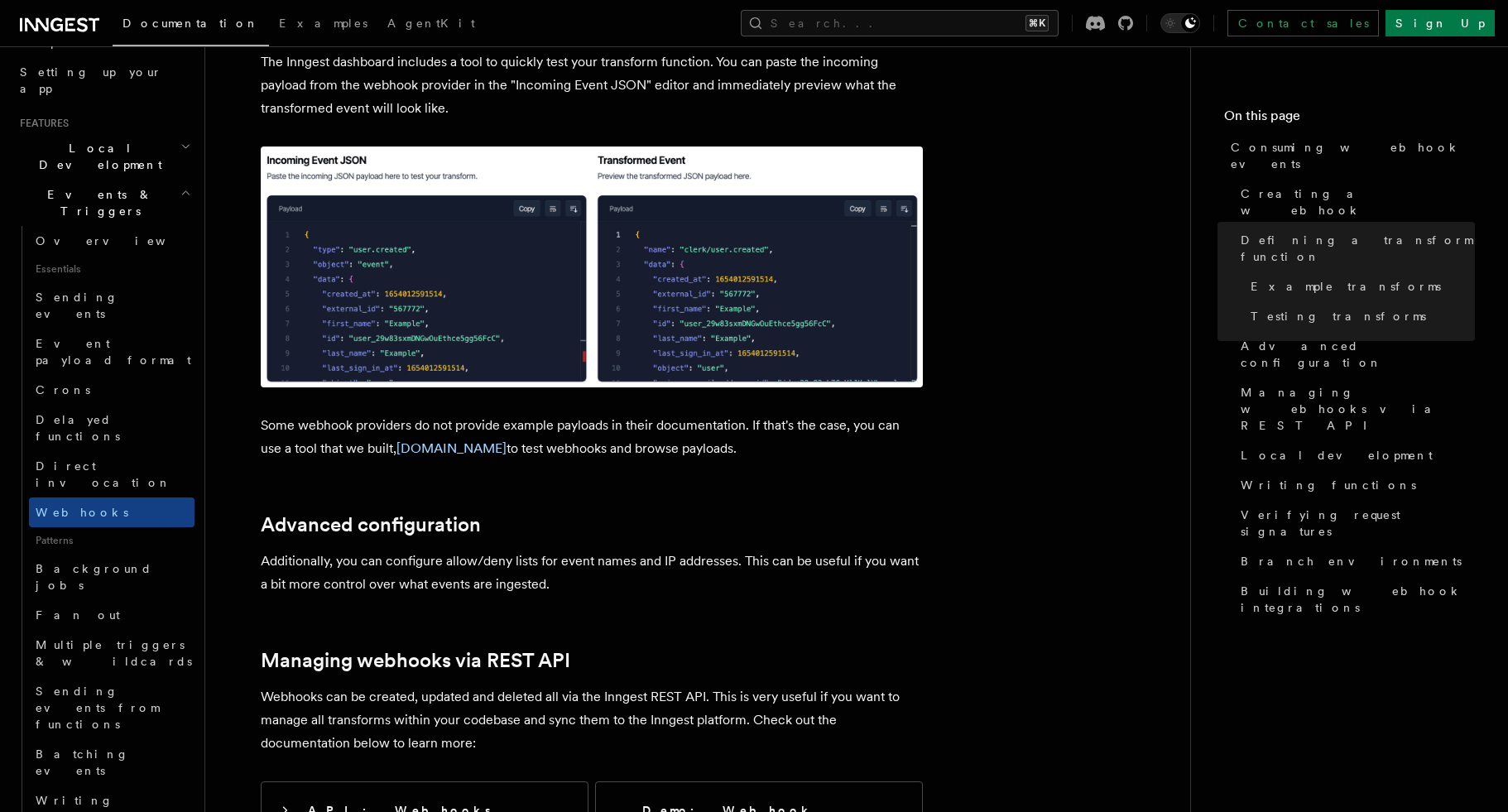
scroll to position [2980, 0]
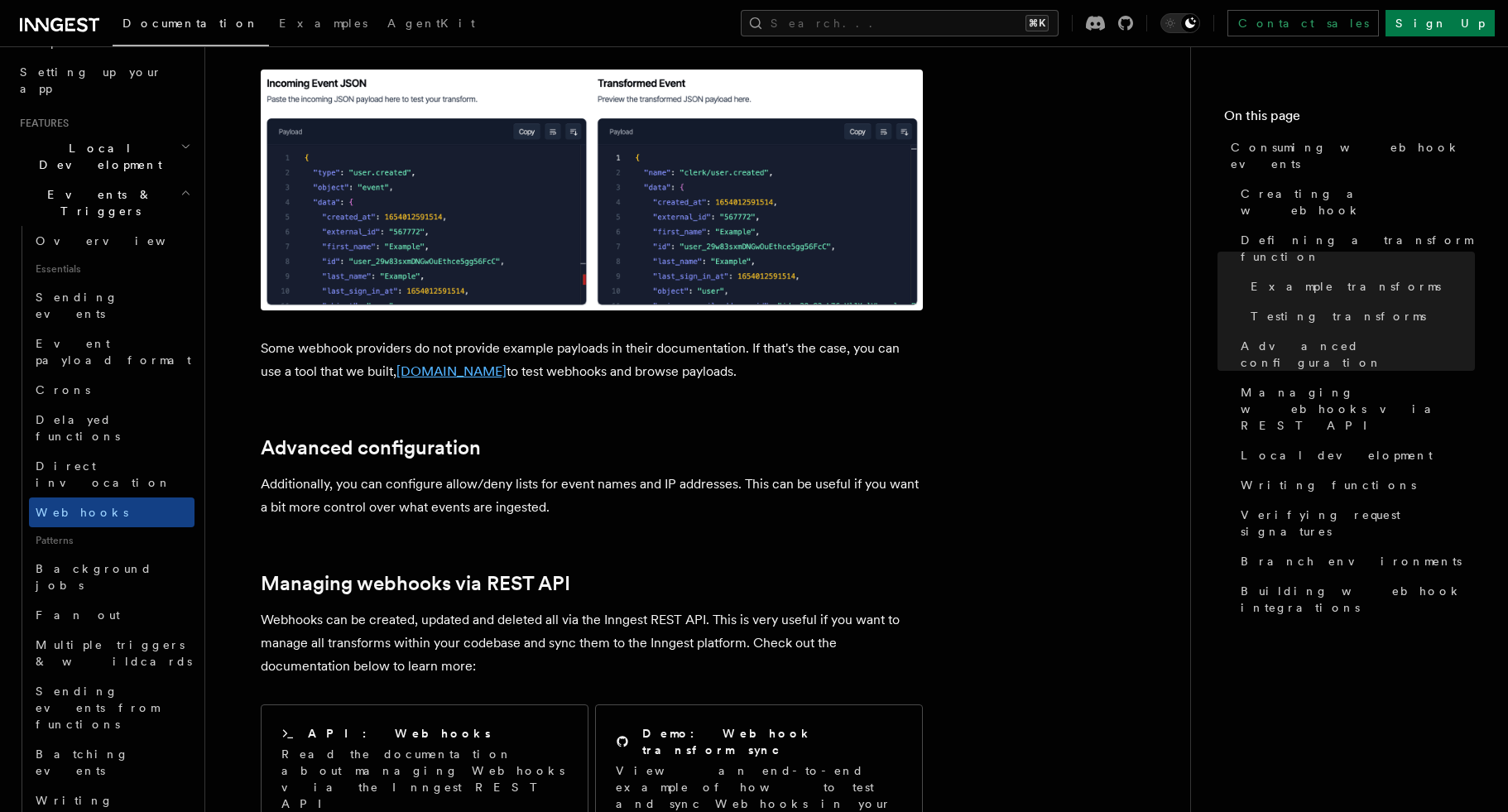
click at [486, 363] on link "[DOMAIN_NAME]" at bounding box center [451, 371] width 110 height 16
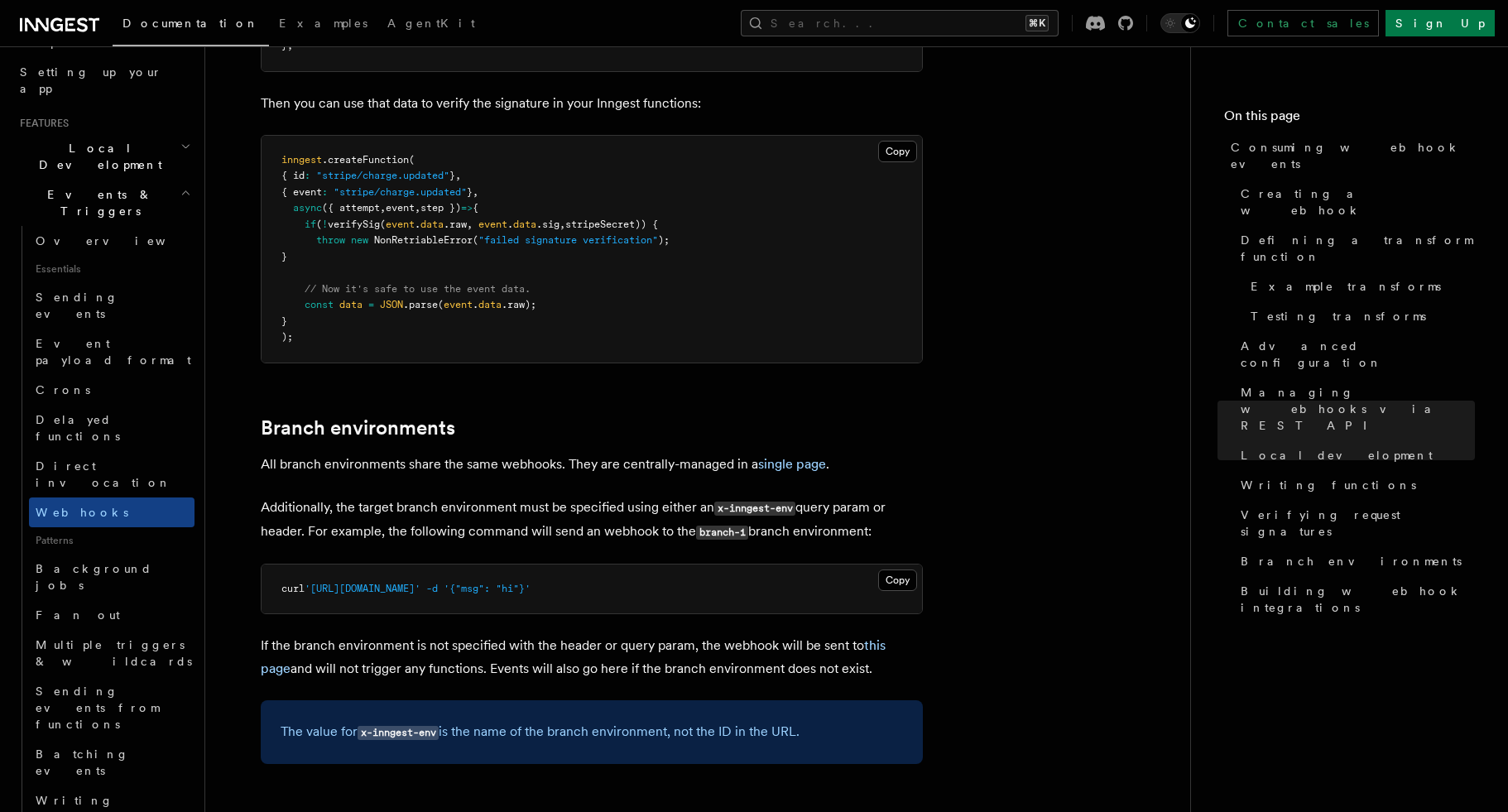
scroll to position [5539, 0]
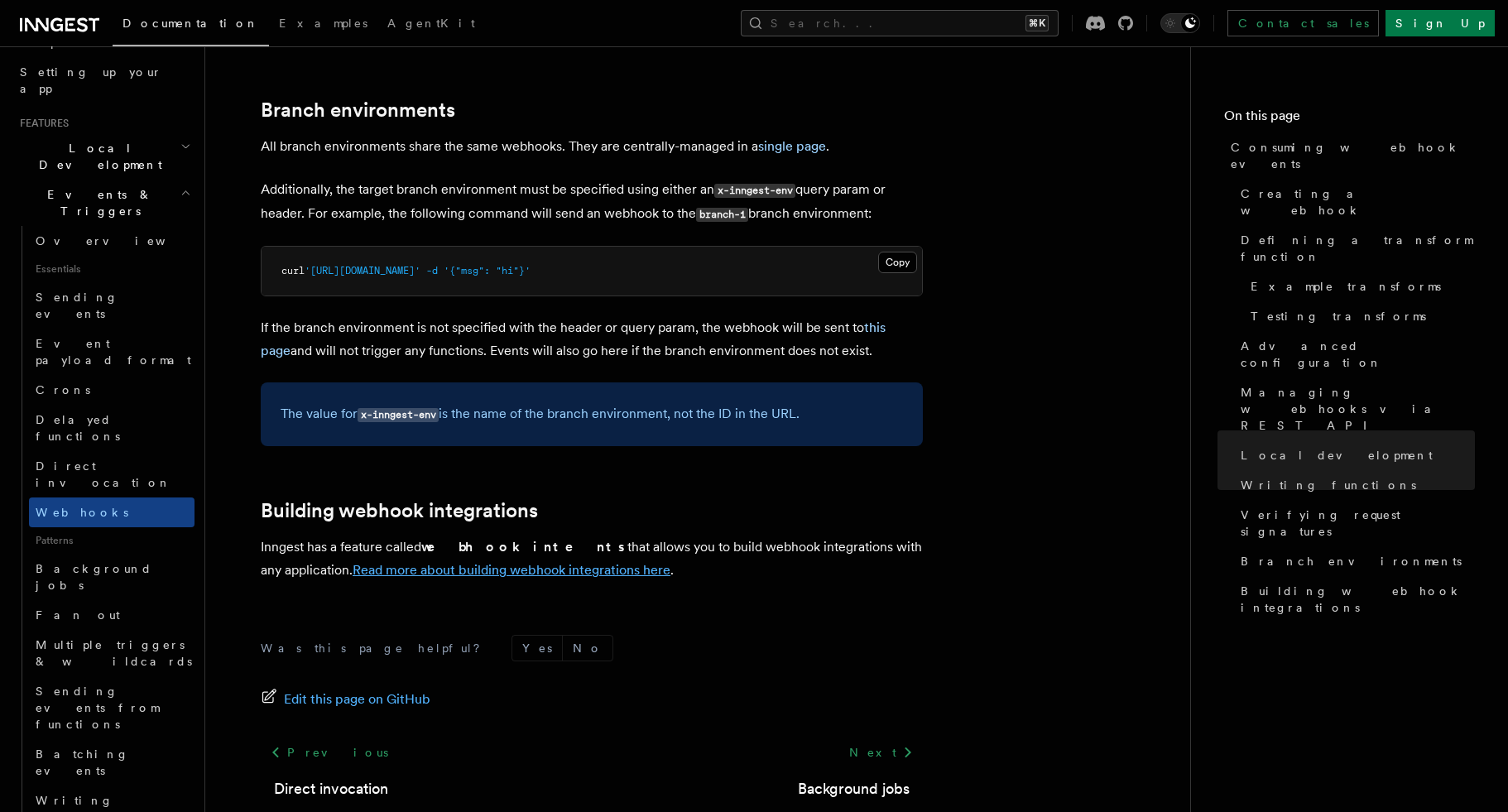
click at [538, 561] on link "Read more about building webhook integrations here" at bounding box center [511, 569] width 318 height 16
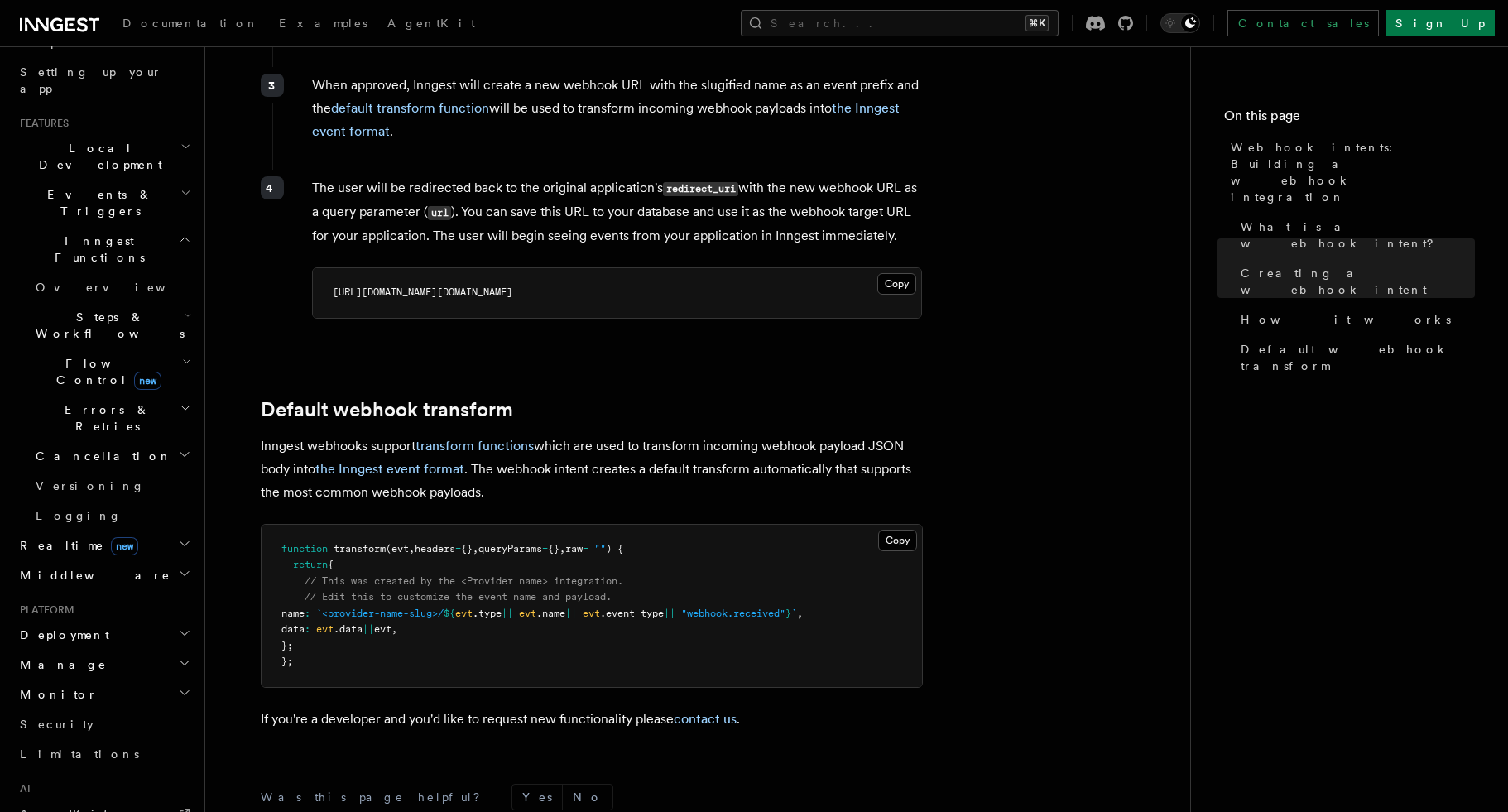
scroll to position [1042, 0]
